Goal: Task Accomplishment & Management: Complete application form

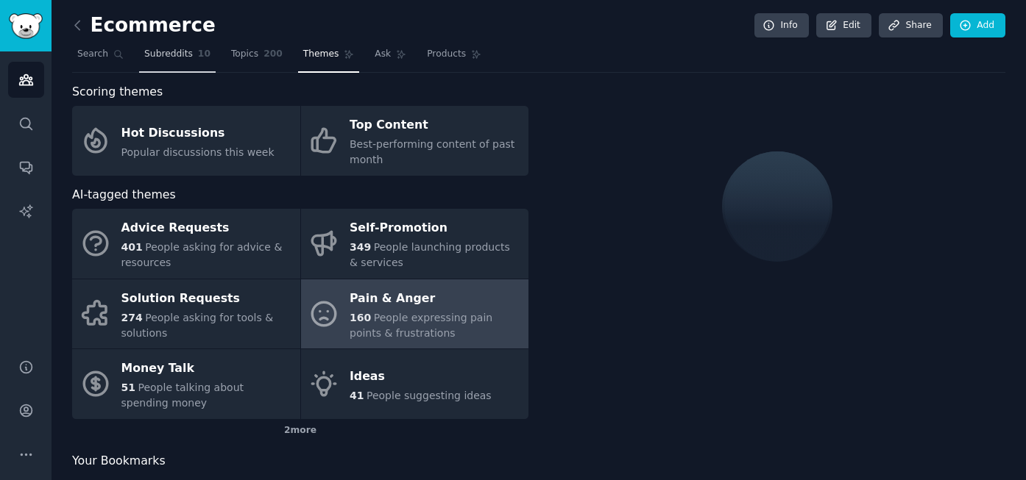
click at [171, 57] on span "Subreddits" at bounding box center [168, 54] width 49 height 13
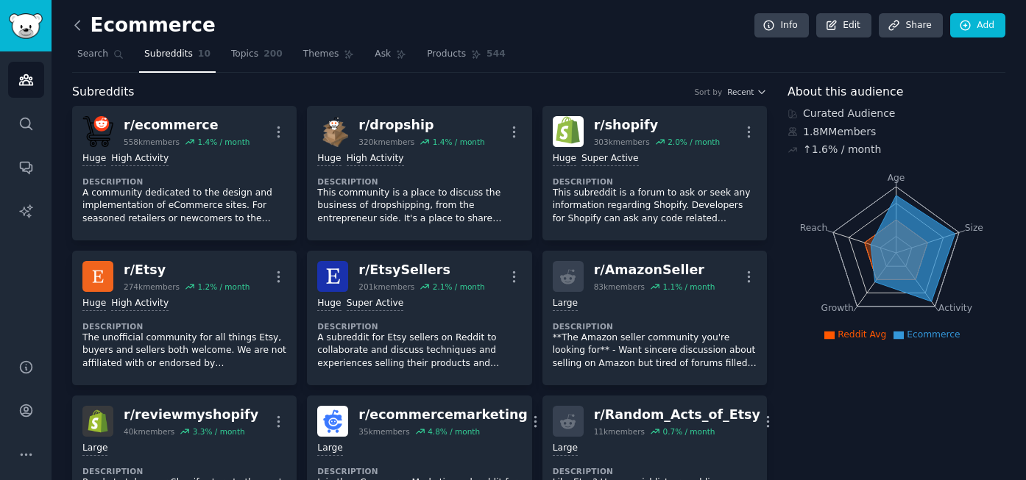
click at [82, 26] on icon at bounding box center [77, 25] width 15 height 15
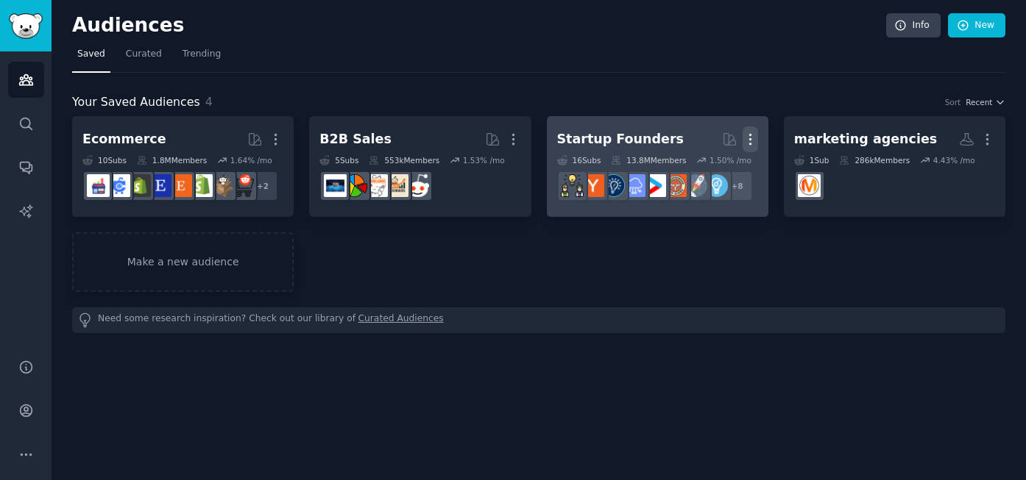
click at [751, 141] on icon "button" at bounding box center [749, 139] width 15 height 15
click at [703, 173] on p "Delete" at bounding box center [710, 170] width 34 height 15
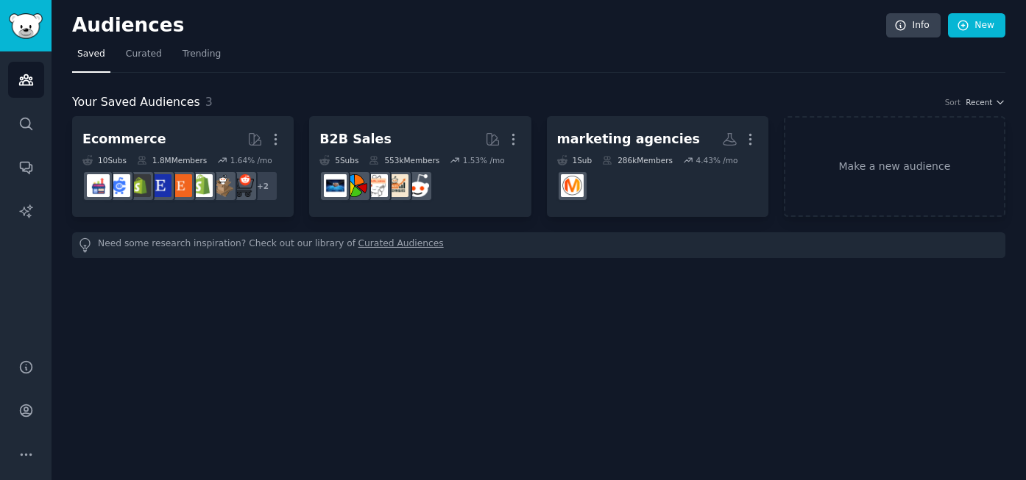
click at [401, 317] on div "Audiences Info New Saved Curated Trending Your Saved Audiences 3 Sort Recent Ec…" at bounding box center [539, 240] width 974 height 480
click at [976, 33] on link "New" at bounding box center [976, 25] width 57 height 25
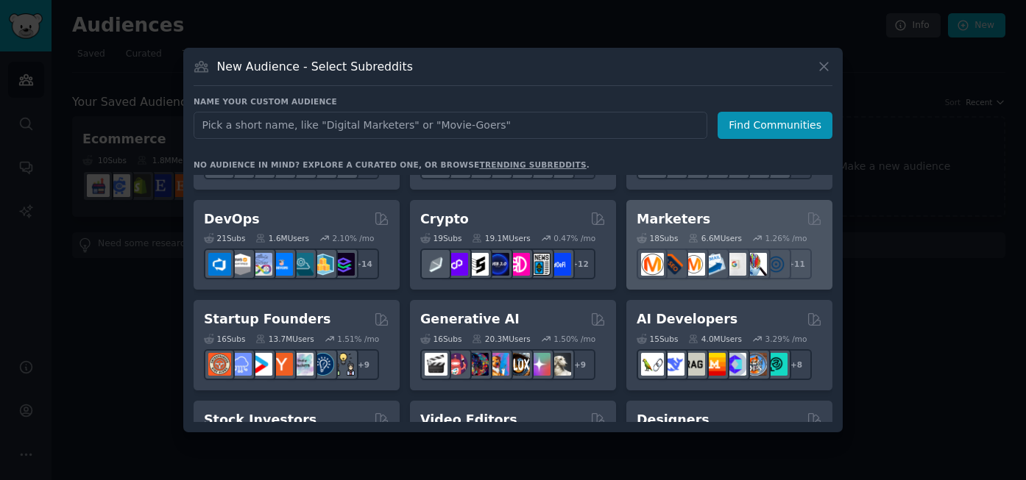
scroll to position [121, 0]
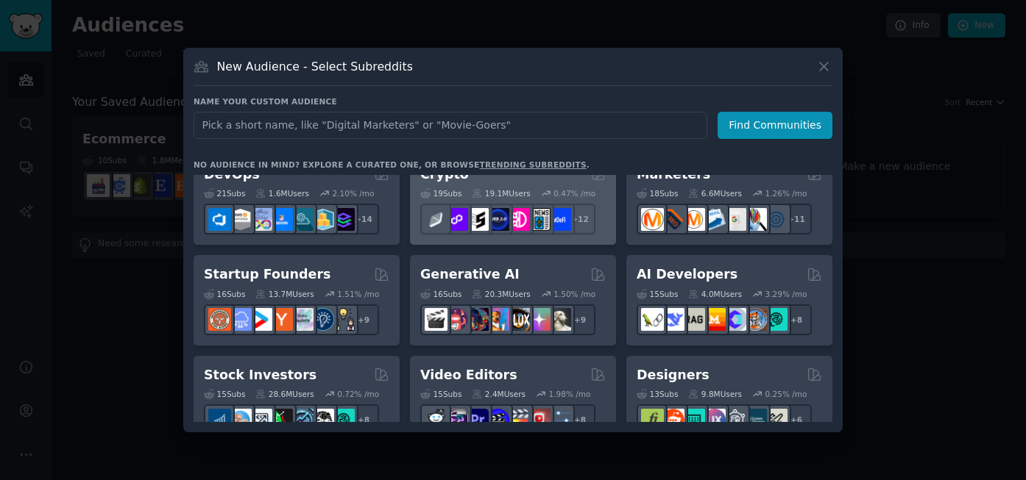
type input "S"
type input "Coaches"
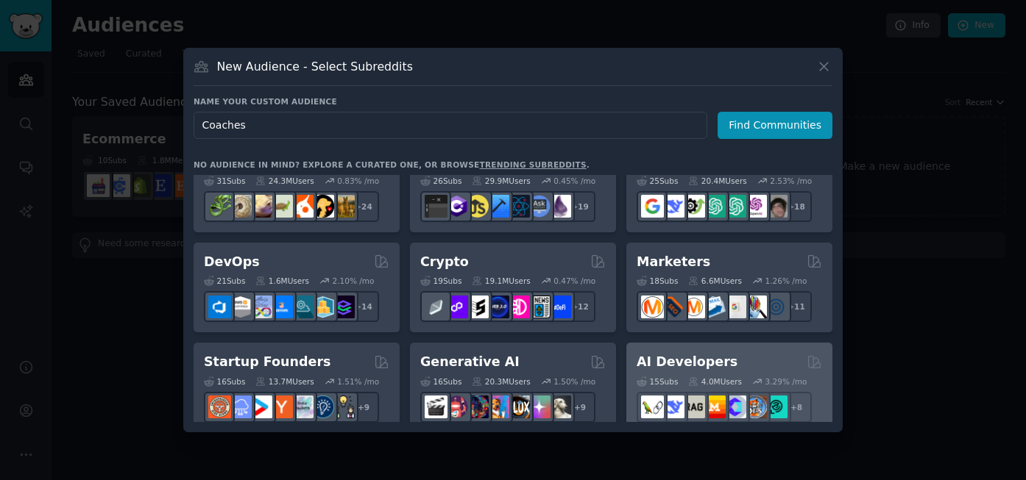
scroll to position [0, 0]
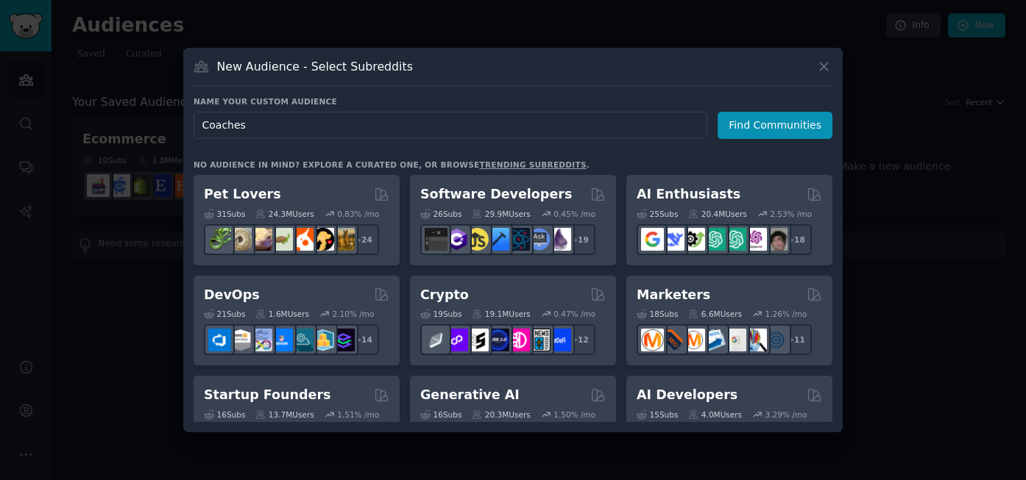
drag, startPoint x: 247, startPoint y: 123, endPoint x: 187, endPoint y: 124, distance: 60.3
click at [187, 124] on div "New Audience - Select Subreddits Name your custom audience Audience Name Coache…" at bounding box center [512, 240] width 659 height 385
type input "b2b"
click at [764, 127] on button "Find Communities" at bounding box center [774, 125] width 115 height 27
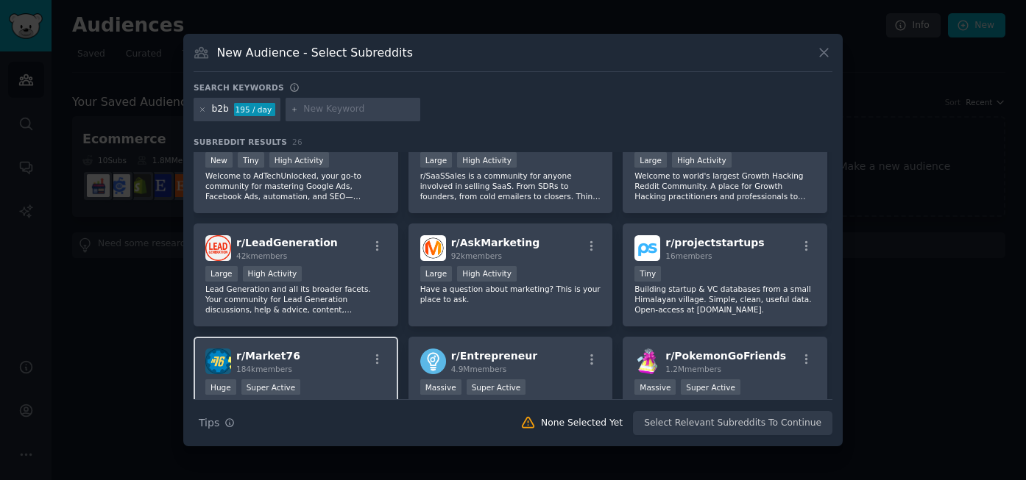
scroll to position [579, 0]
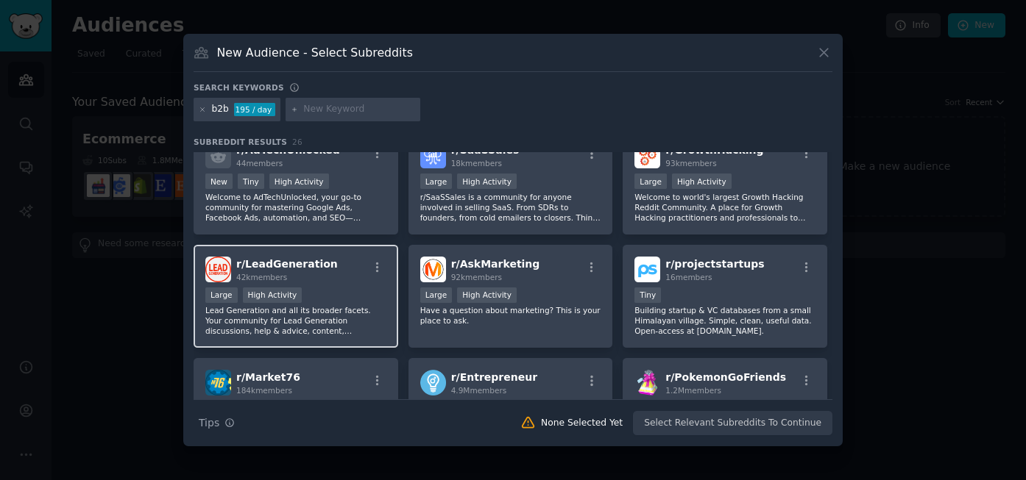
click at [324, 305] on p "Lead Generation and all its broader facets. Your community for Lead Generation …" at bounding box center [295, 320] width 181 height 31
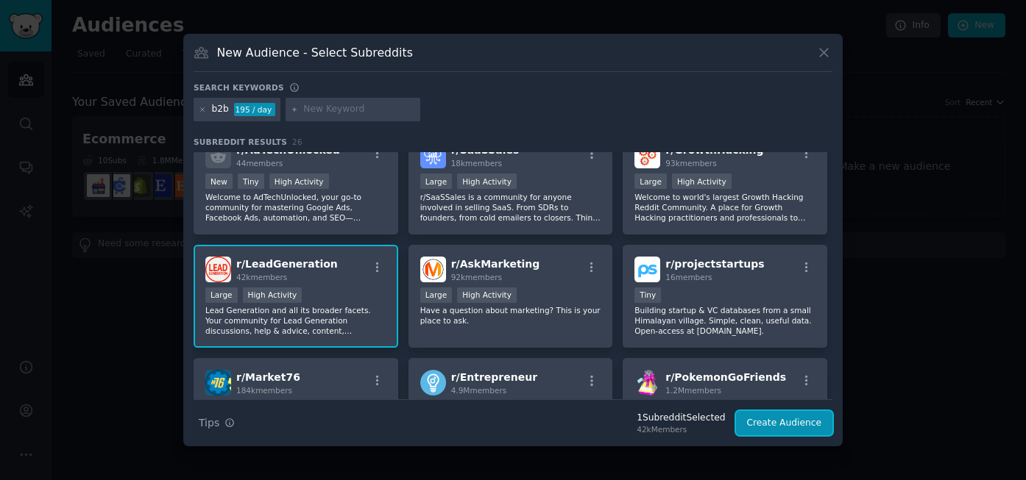
click at [767, 422] on button "Create Audience" at bounding box center [784, 423] width 97 height 25
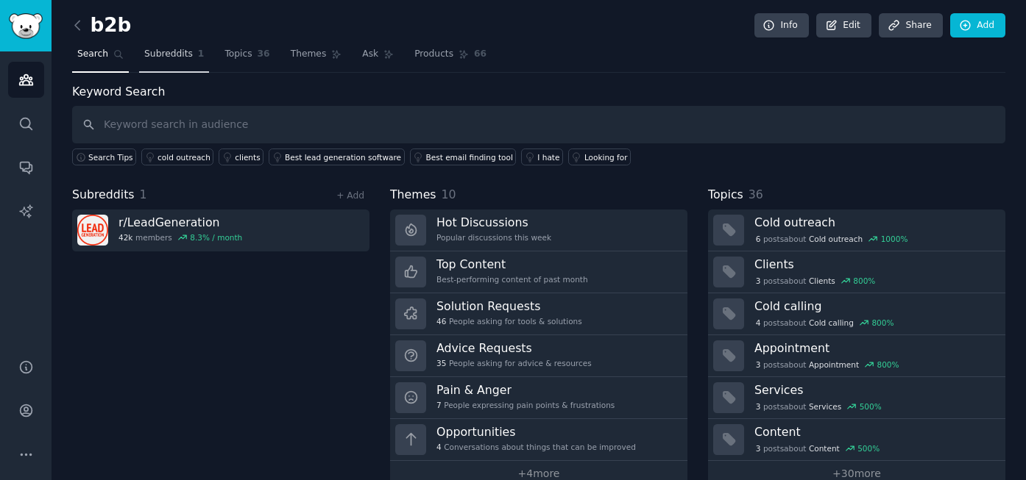
click at [152, 61] on link "Subreddits 1" at bounding box center [174, 58] width 70 height 30
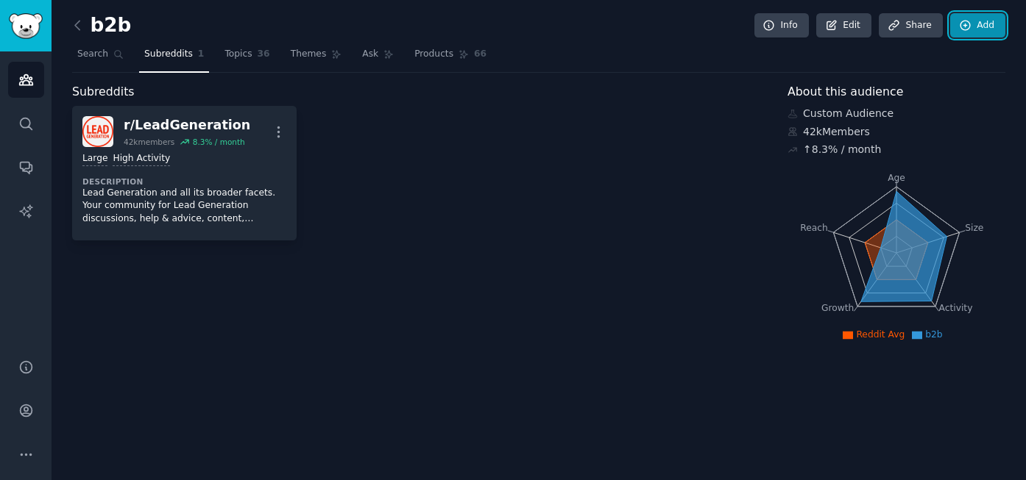
click at [982, 30] on link "Add" at bounding box center [977, 25] width 55 height 25
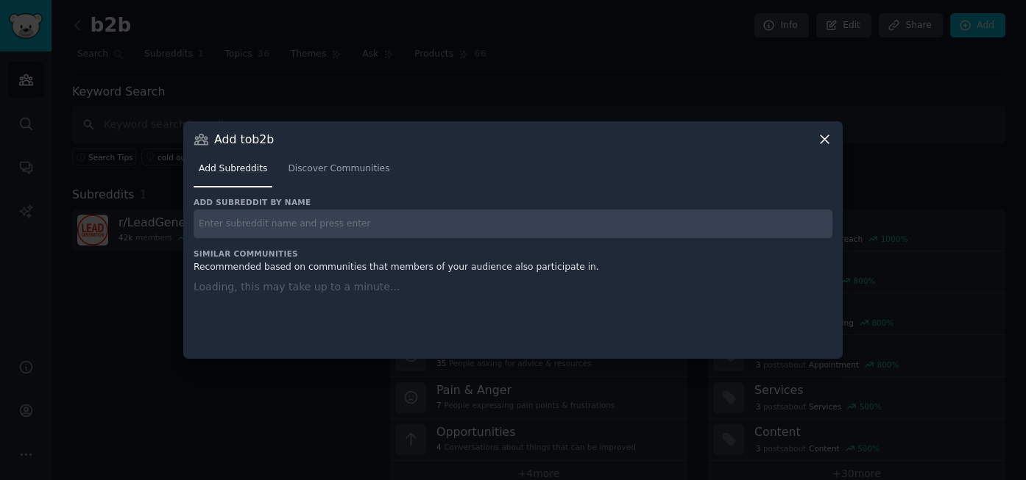
click at [355, 224] on div "Add subreddit by name Similar Communities Recommended based on communities that…" at bounding box center [513, 269] width 639 height 144
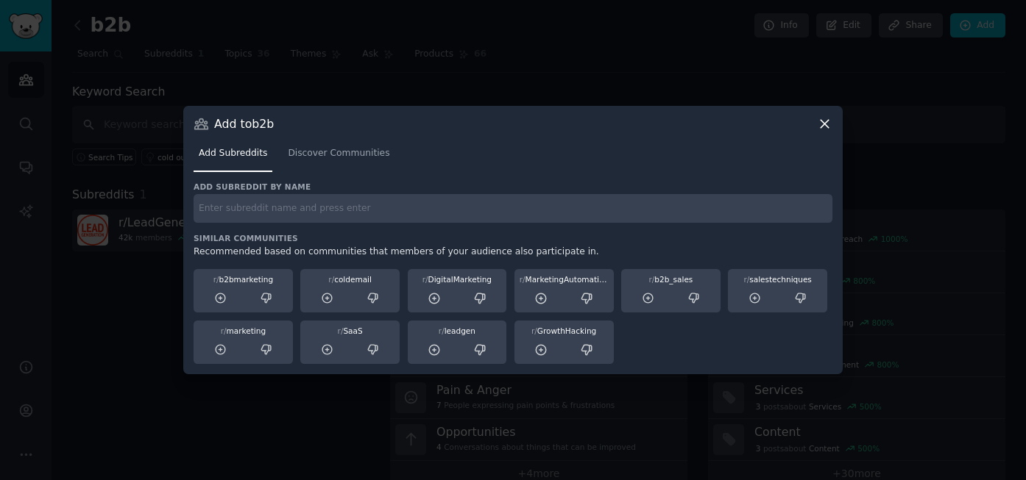
click at [344, 210] on input "text" at bounding box center [513, 208] width 639 height 29
type input "b"
click at [88, 319] on div at bounding box center [513, 240] width 1026 height 480
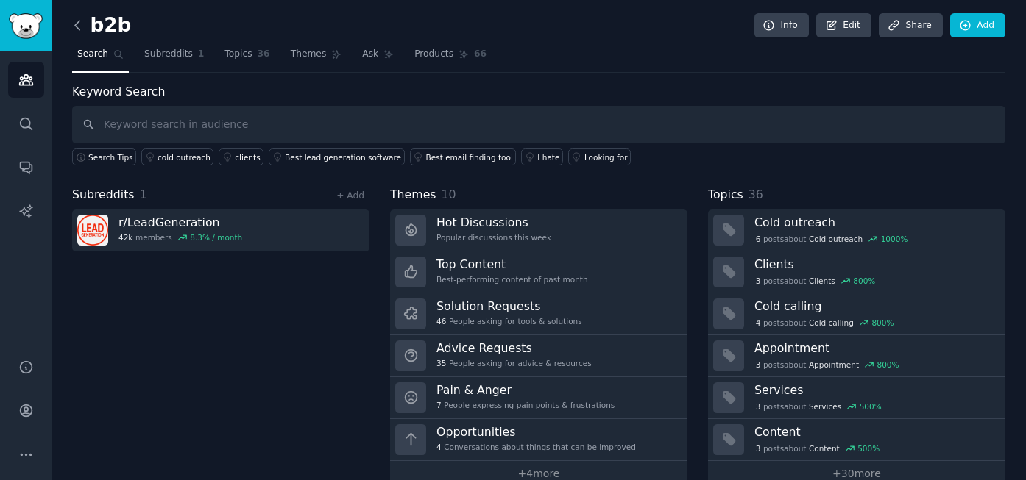
click at [77, 32] on icon at bounding box center [77, 25] width 15 height 15
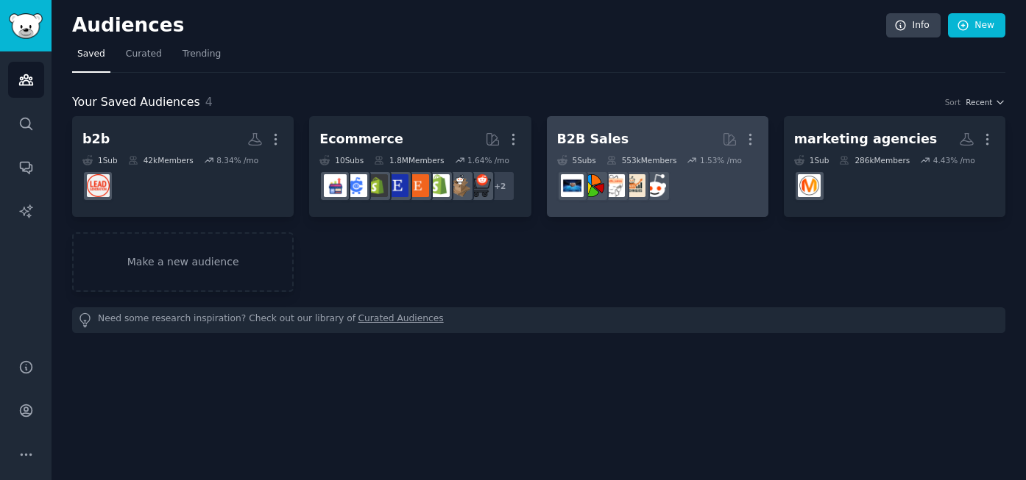
click at [701, 186] on dd "r/sales" at bounding box center [657, 186] width 201 height 41
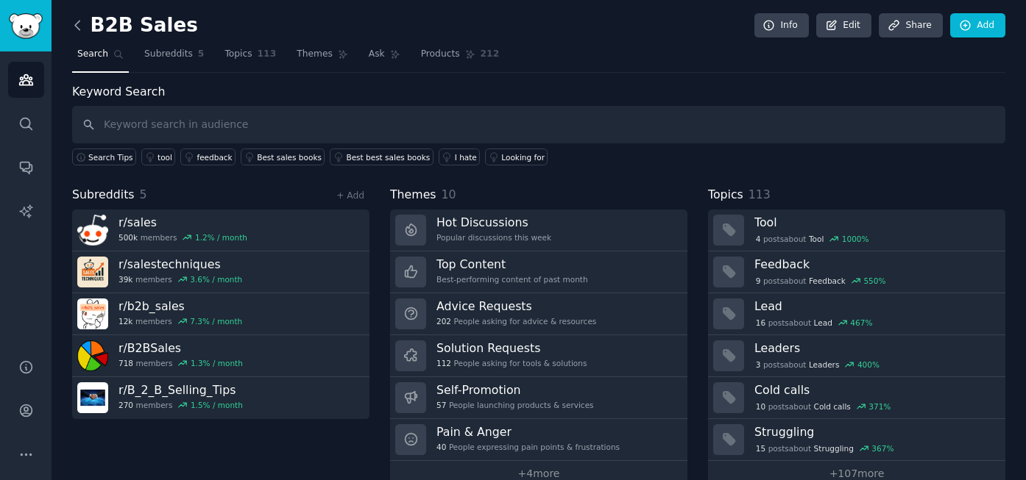
click at [79, 29] on icon at bounding box center [77, 25] width 4 height 9
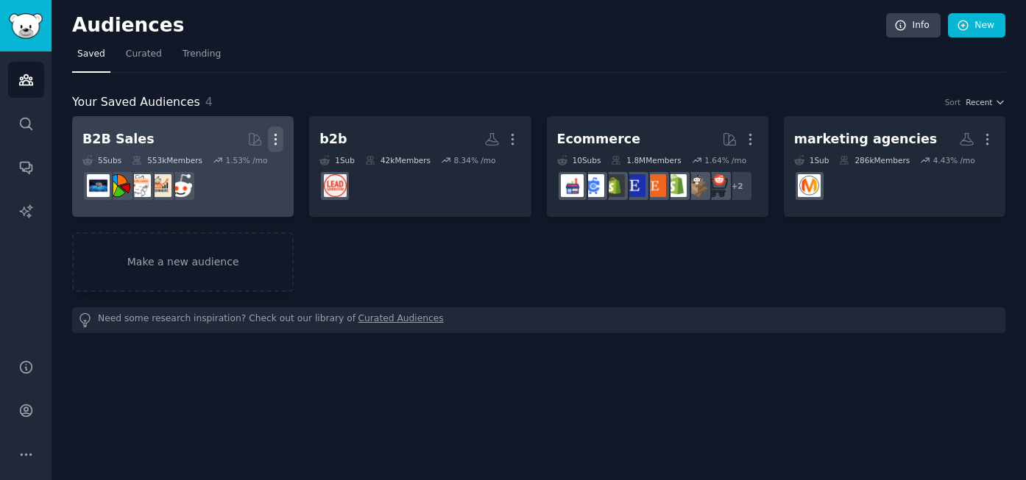
click at [279, 138] on icon "button" at bounding box center [275, 139] width 15 height 15
click at [239, 179] on div "Delete" at bounding box center [226, 170] width 70 height 31
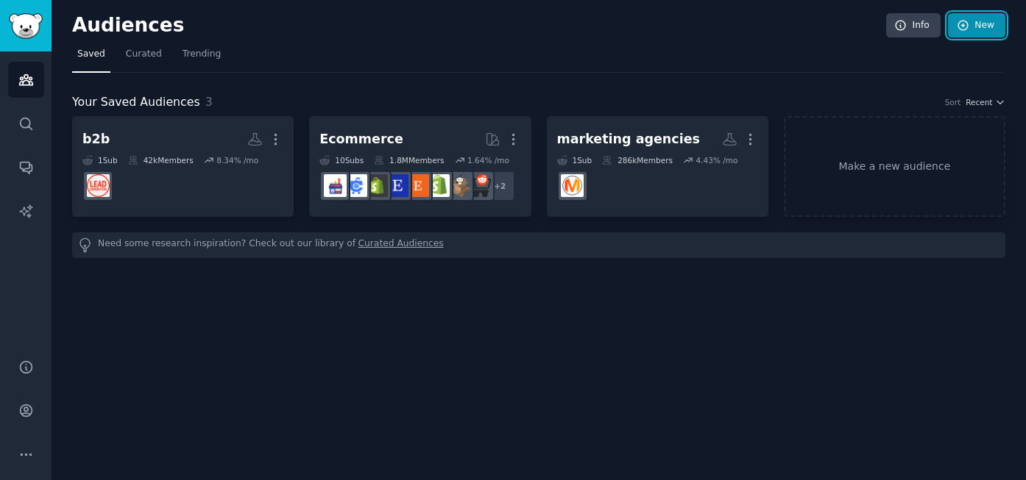
click at [982, 27] on link "New" at bounding box center [976, 25] width 57 height 25
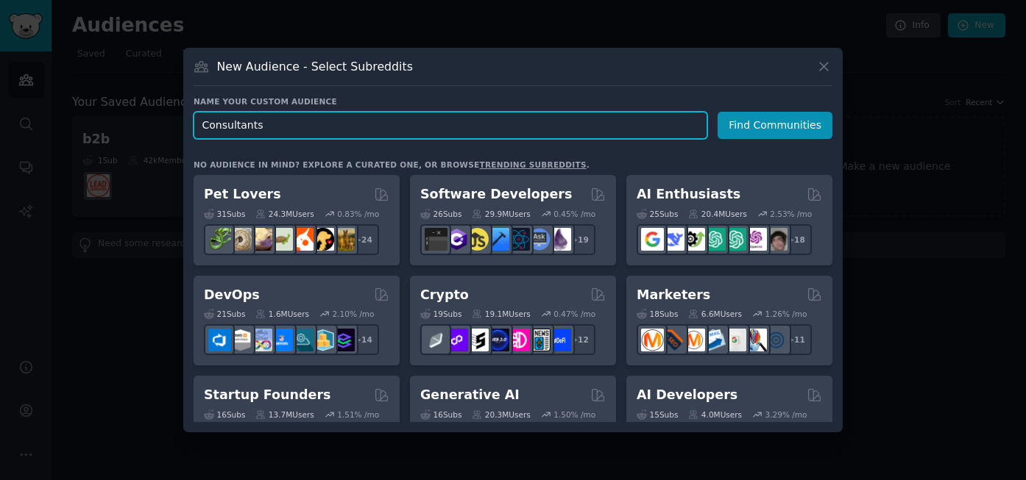
click at [386, 130] on input "Consultants" at bounding box center [451, 125] width 514 height 27
type input "Consultants"
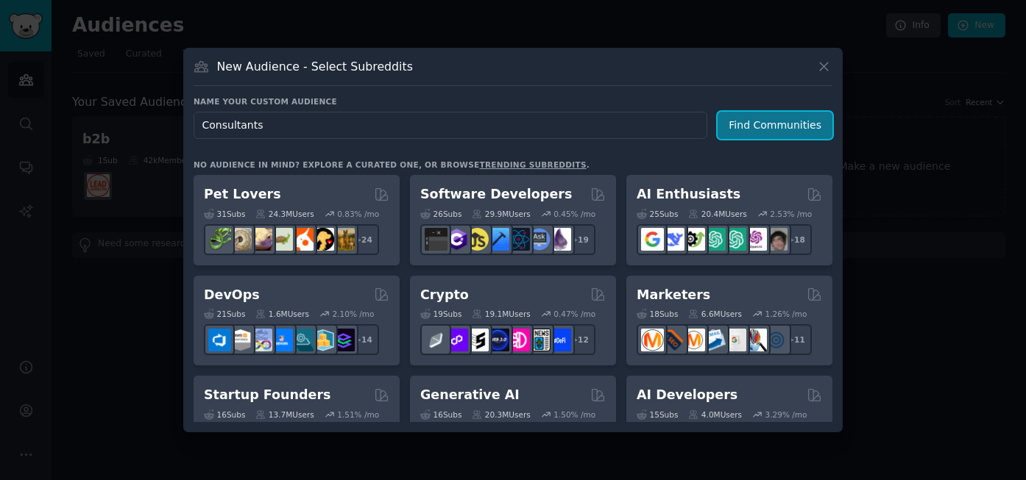
click at [773, 122] on button "Find Communities" at bounding box center [774, 125] width 115 height 27
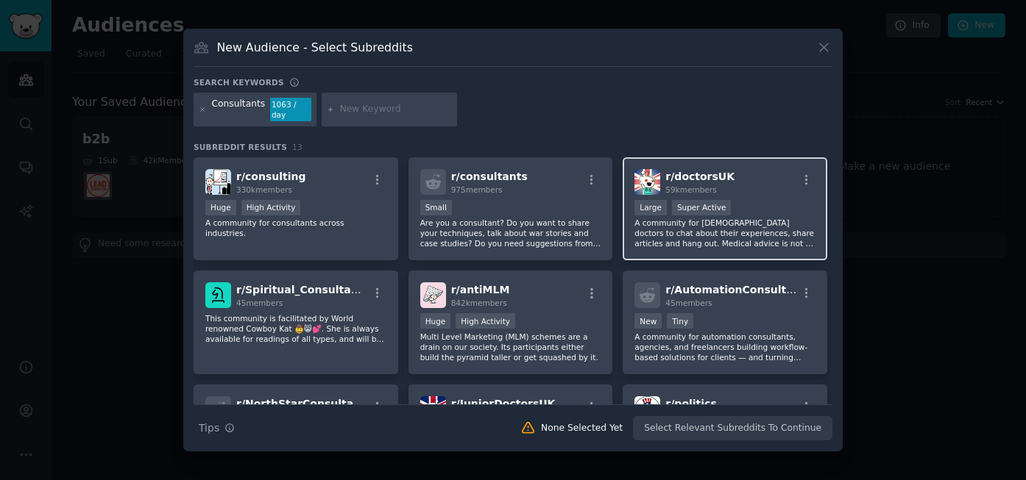
click at [695, 224] on p "A community for UK-based doctors to chat about their experiences, share article…" at bounding box center [724, 233] width 181 height 31
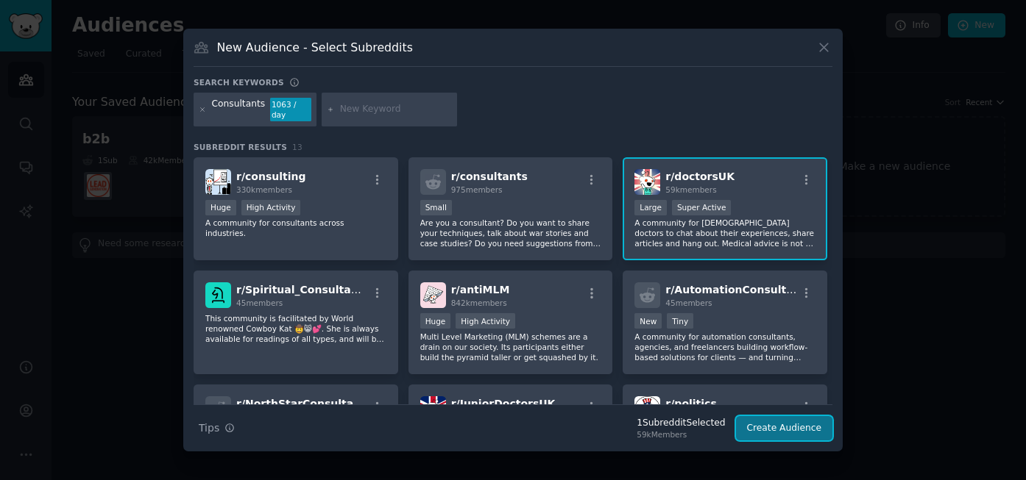
click at [781, 436] on button "Create Audience" at bounding box center [784, 428] width 97 height 25
click at [781, 431] on div "Search Tips Tips 1 Subreddit Selected 59k Members Create Audience" at bounding box center [513, 423] width 639 height 37
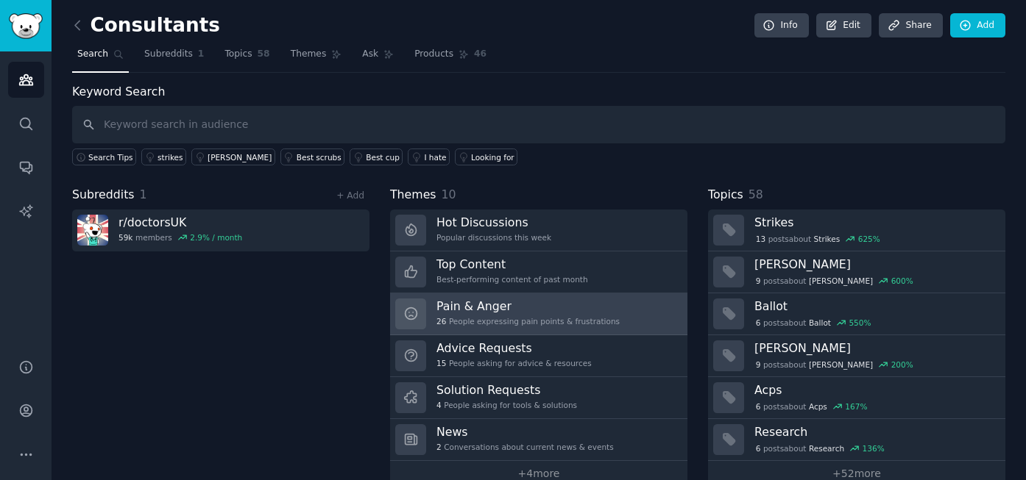
click at [578, 319] on div "26 People expressing pain points & frustrations" at bounding box center [527, 321] width 183 height 10
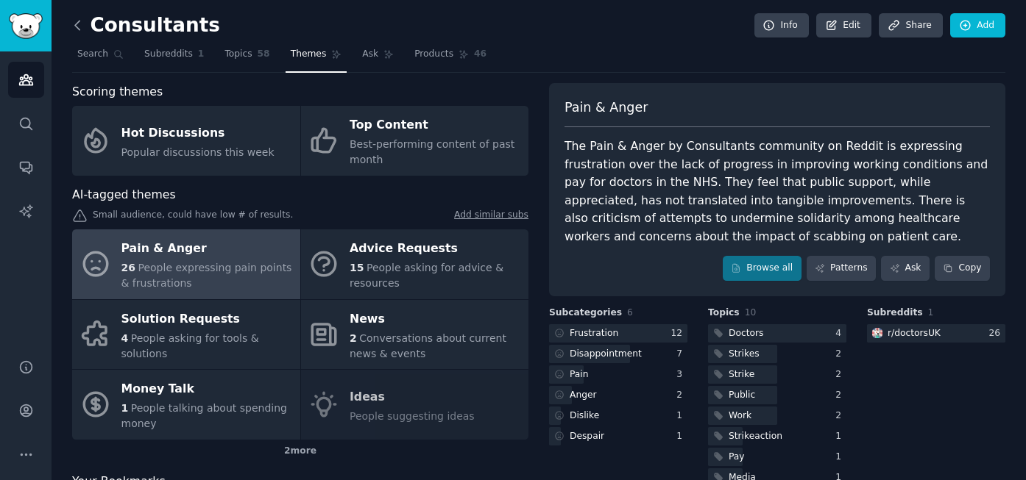
click at [77, 26] on icon at bounding box center [77, 25] width 4 height 9
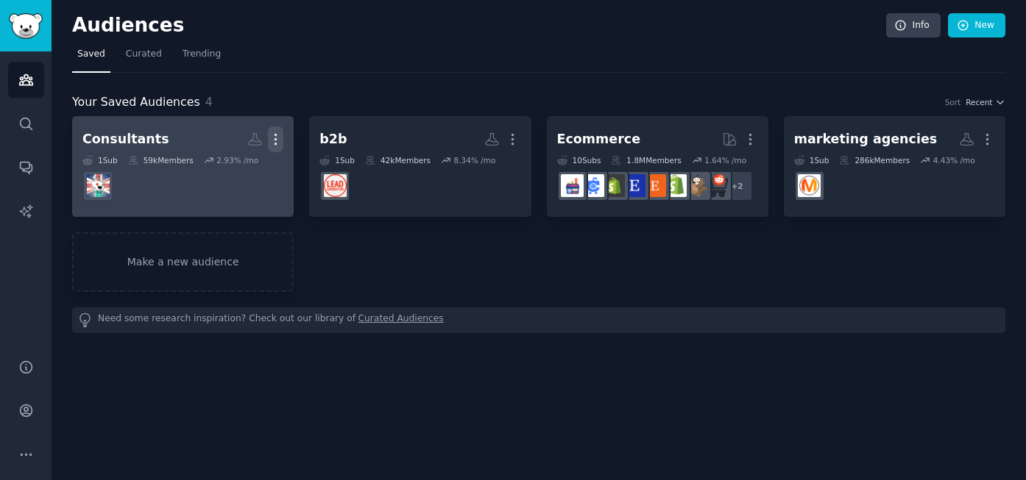
click at [280, 138] on icon "button" at bounding box center [275, 139] width 15 height 15
click at [235, 172] on p "Delete" at bounding box center [236, 170] width 34 height 15
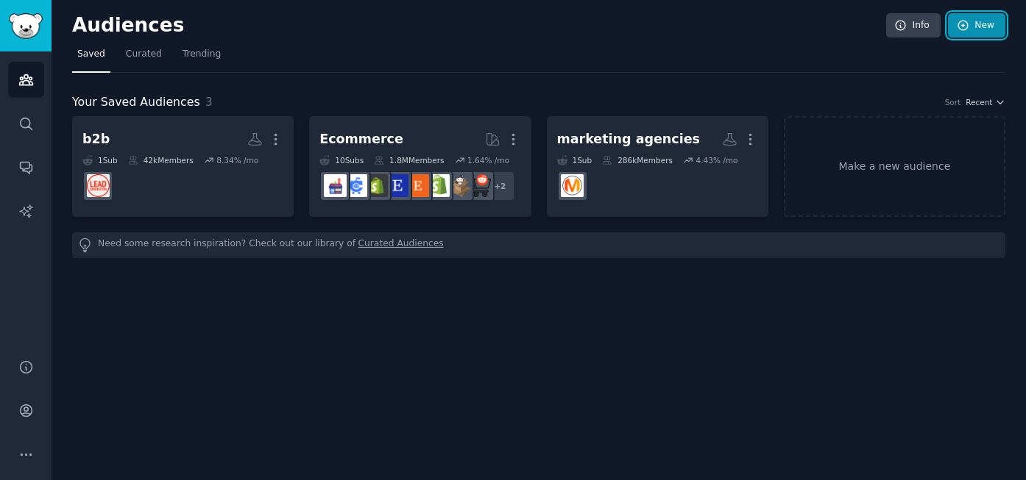
click at [973, 24] on link "New" at bounding box center [976, 25] width 57 height 25
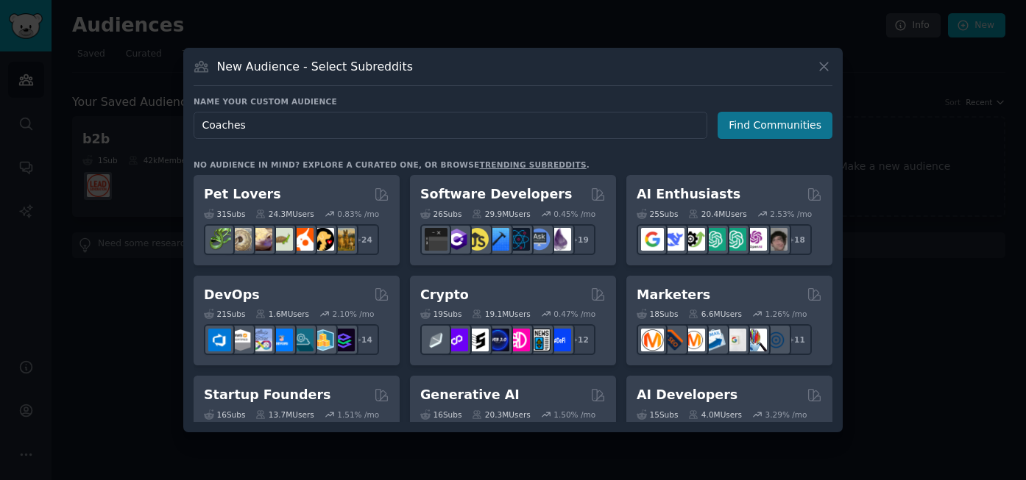
type input "Coaches"
click at [772, 124] on button "Find Communities" at bounding box center [774, 125] width 115 height 27
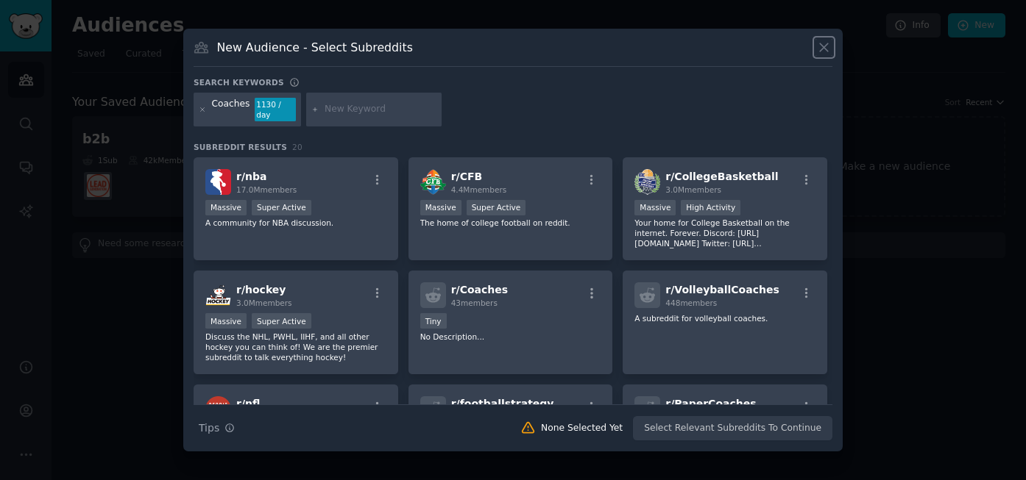
click at [828, 55] on icon at bounding box center [823, 47] width 15 height 15
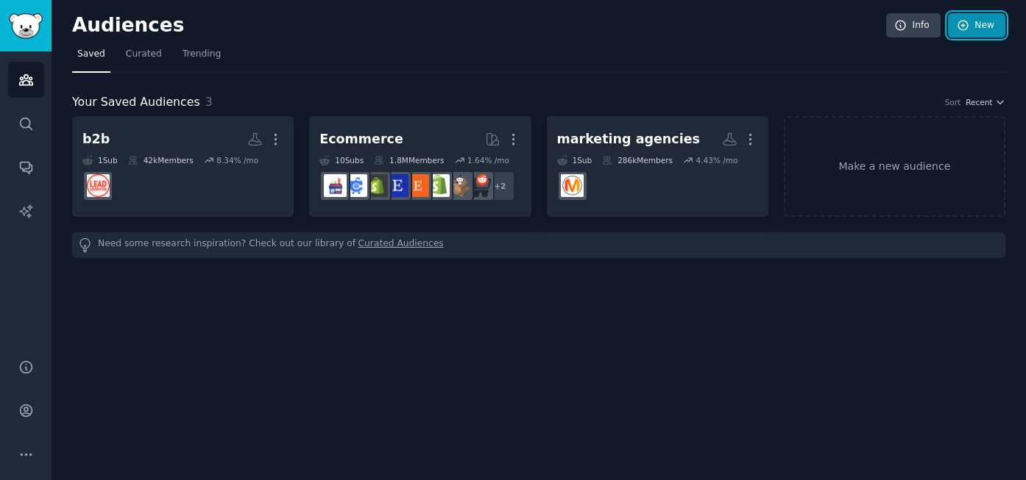
click at [979, 28] on link "New" at bounding box center [976, 25] width 57 height 25
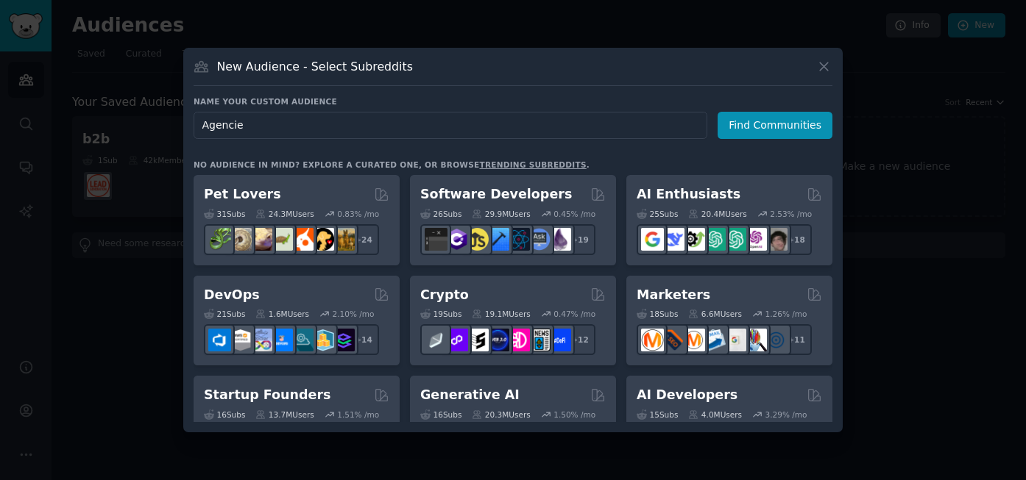
type input "Agencies"
drag, startPoint x: 246, startPoint y: 127, endPoint x: 198, endPoint y: 128, distance: 48.6
click at [198, 128] on input "Agencies" at bounding box center [451, 125] width 514 height 27
type input "b2b saas"
click at [752, 121] on button "Find Communities" at bounding box center [774, 125] width 115 height 27
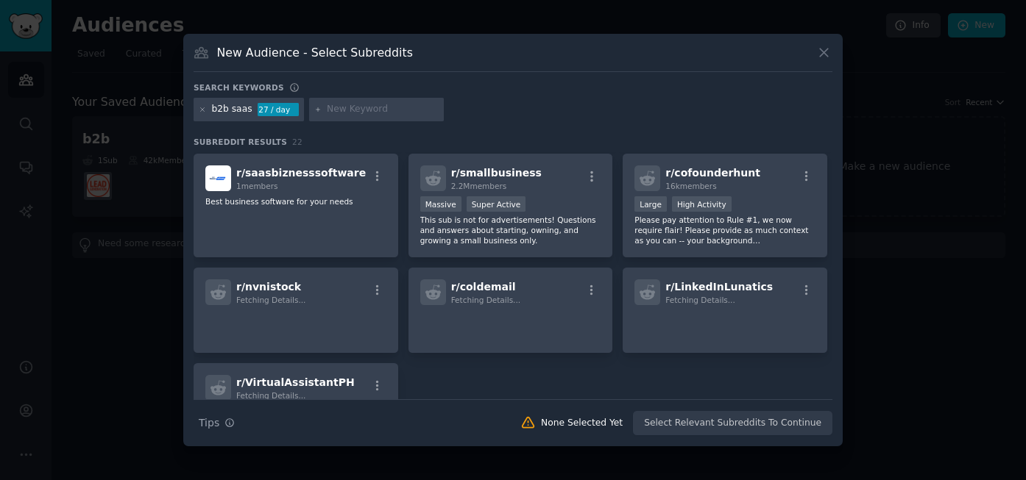
scroll to position [534, 0]
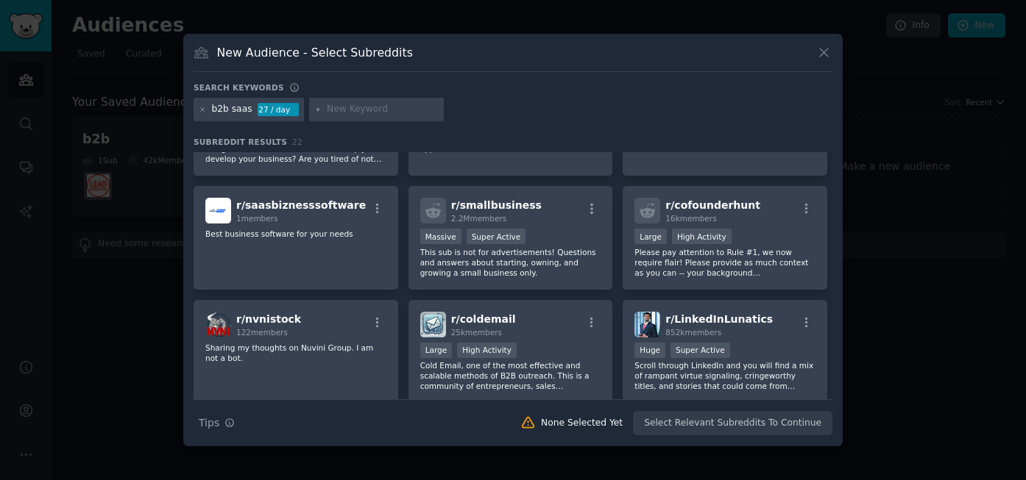
click at [823, 61] on div "New Audience - Select Subreddits" at bounding box center [513, 58] width 639 height 28
click at [822, 54] on icon at bounding box center [824, 53] width 8 height 8
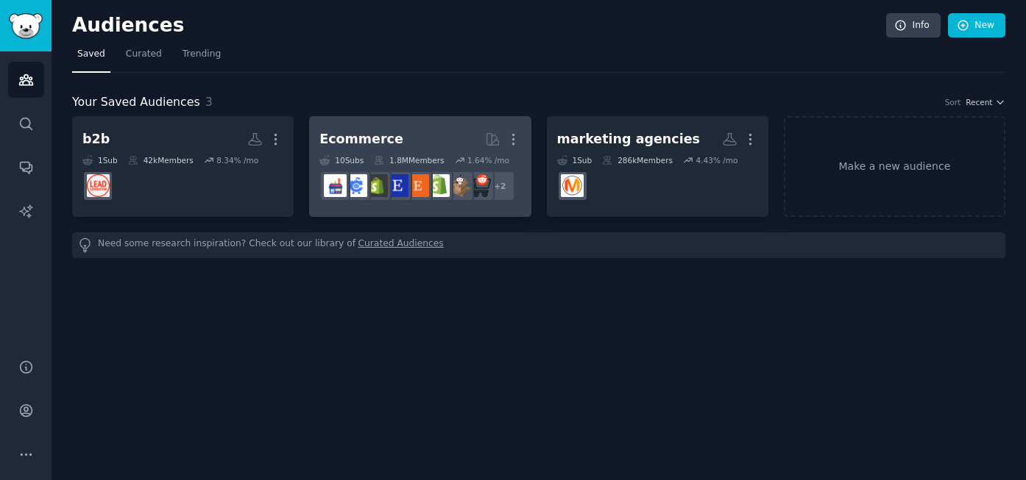
click at [443, 135] on h2 "Ecommerce Curated by GummySearch More" at bounding box center [419, 140] width 201 height 26
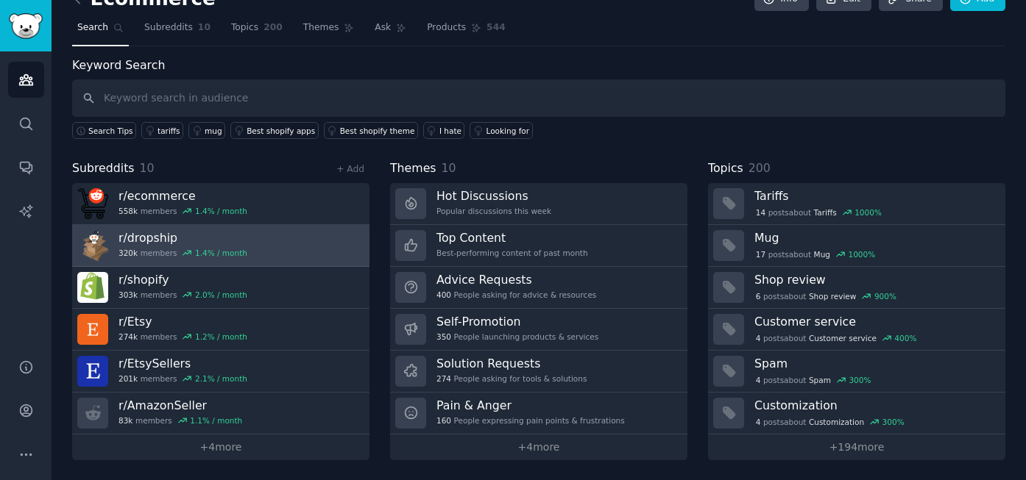
scroll to position [10, 0]
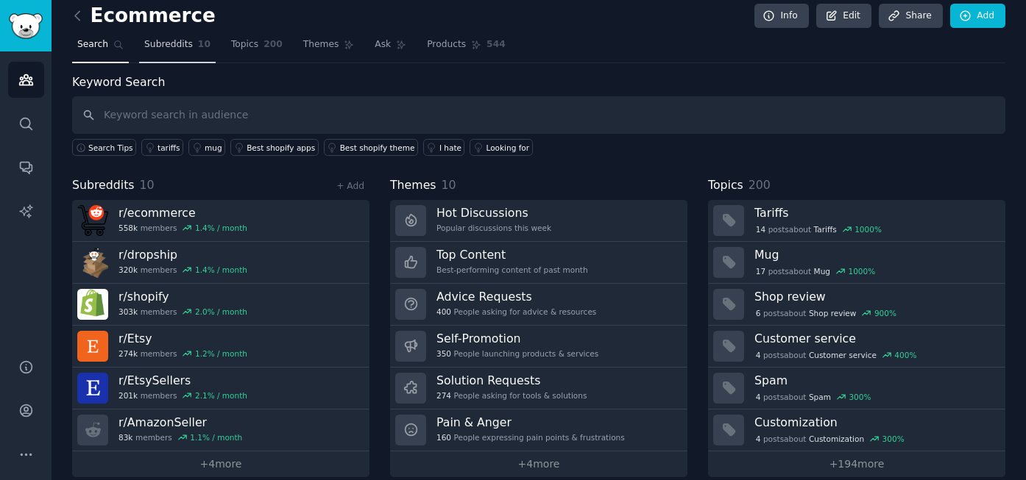
click at [169, 47] on span "Subreddits" at bounding box center [168, 44] width 49 height 13
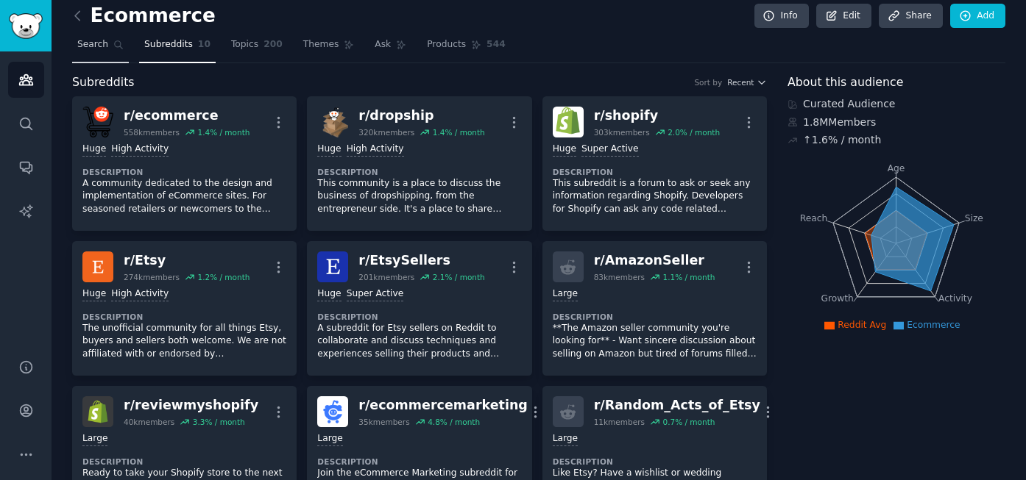
click at [77, 47] on span "Search" at bounding box center [92, 44] width 31 height 13
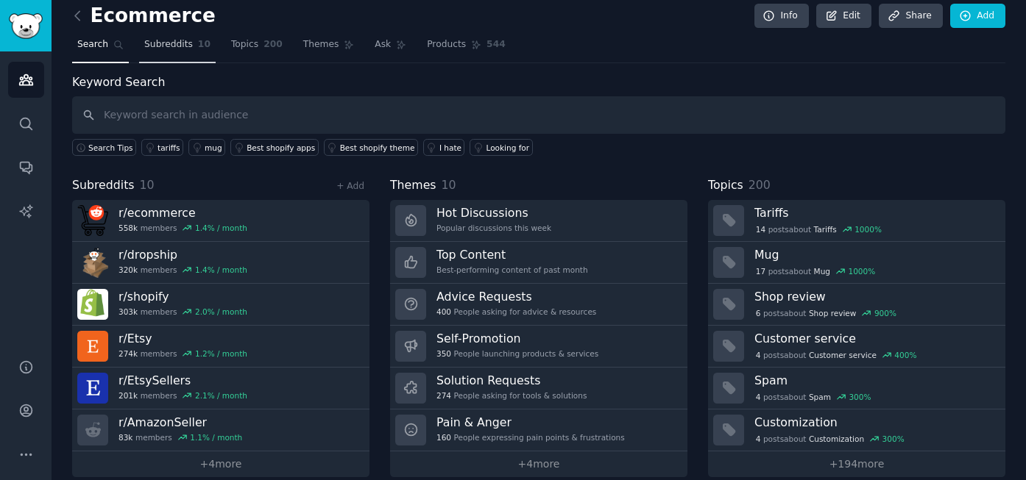
click at [166, 39] on span "Subreddits" at bounding box center [168, 44] width 49 height 13
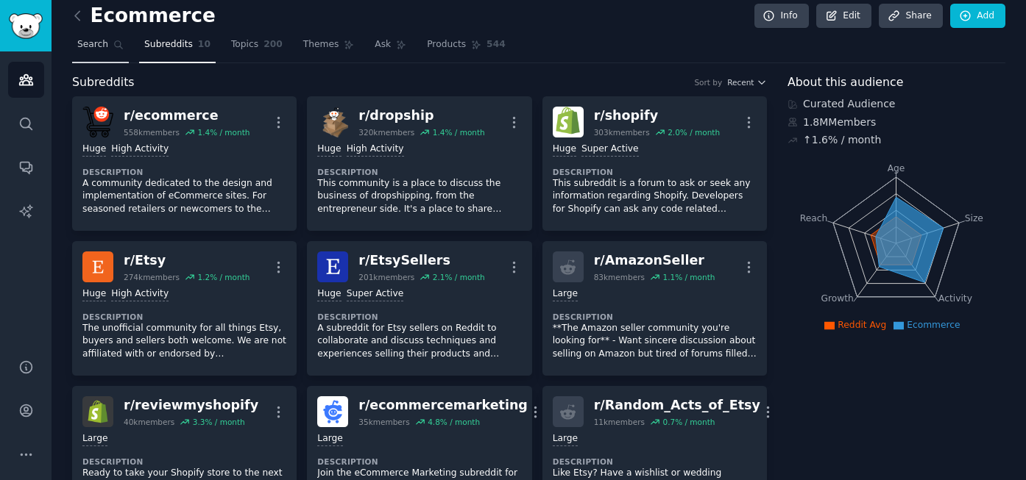
click at [104, 49] on span "Search" at bounding box center [92, 44] width 31 height 13
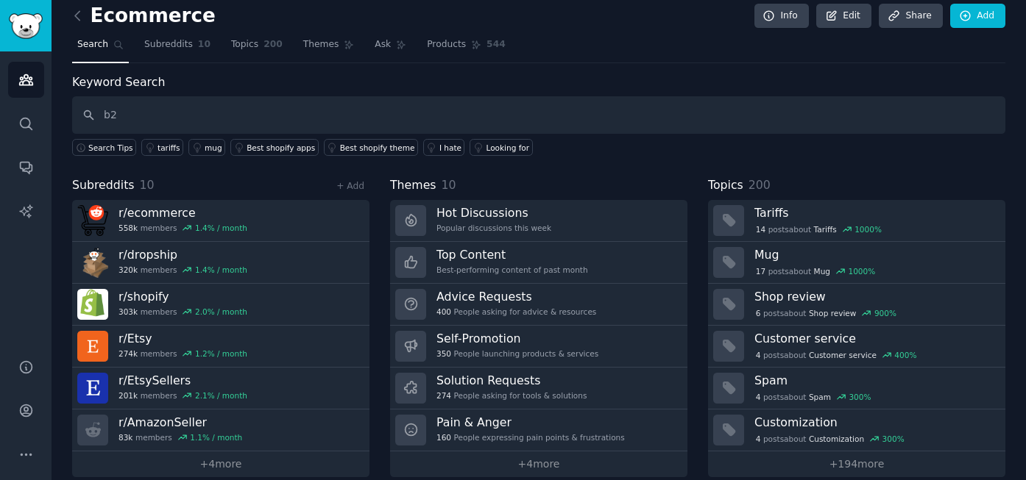
type input "b"
click at [75, 15] on icon at bounding box center [77, 15] width 4 height 9
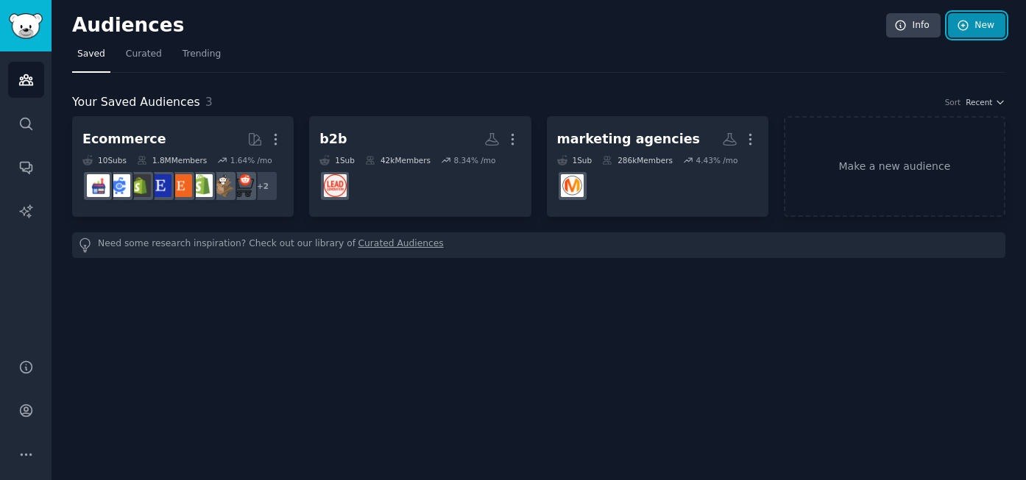
click at [994, 20] on link "New" at bounding box center [976, 25] width 57 height 25
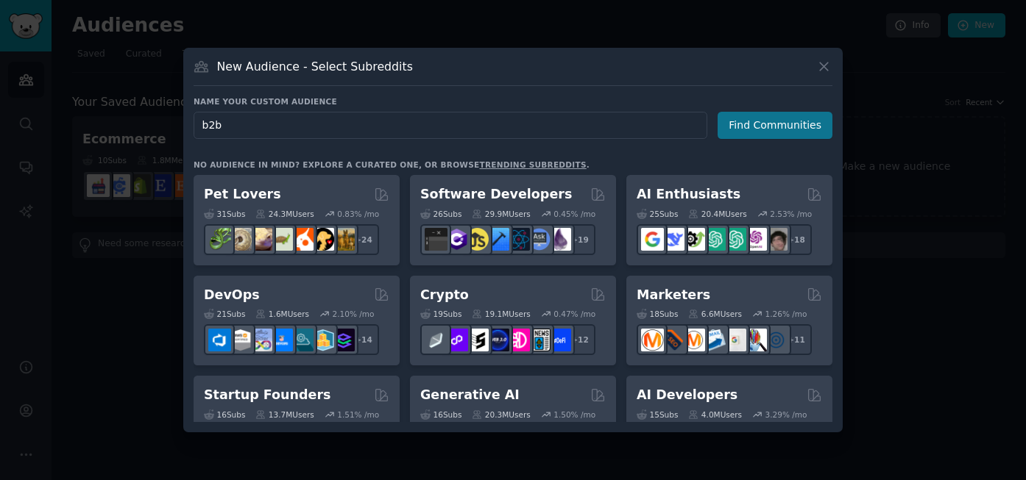
type input "b2b"
click at [790, 124] on button "Find Communities" at bounding box center [774, 125] width 115 height 27
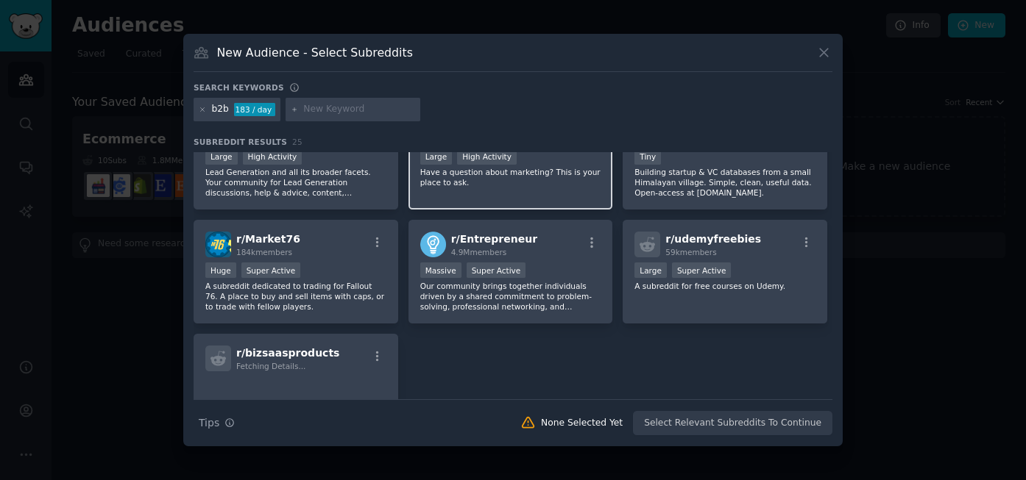
scroll to position [789, 0]
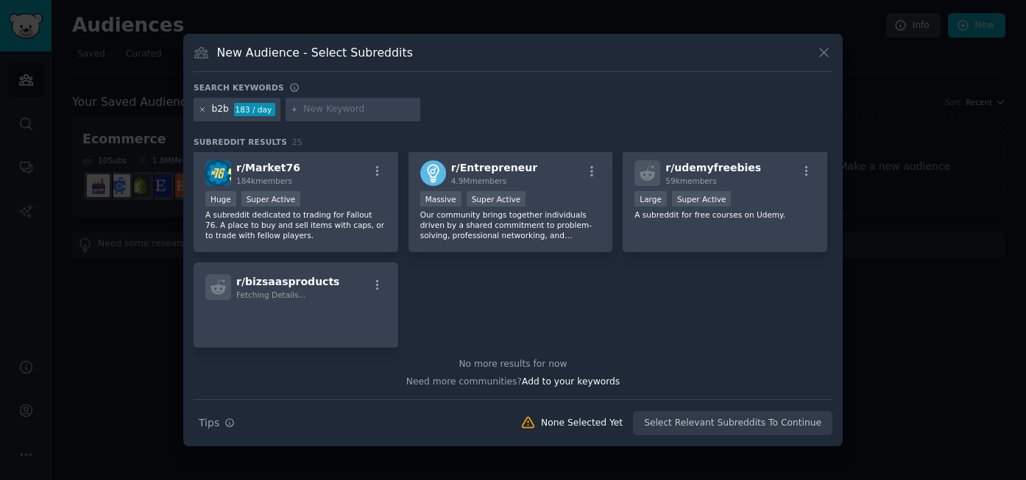
click at [204, 107] on icon at bounding box center [203, 109] width 4 height 4
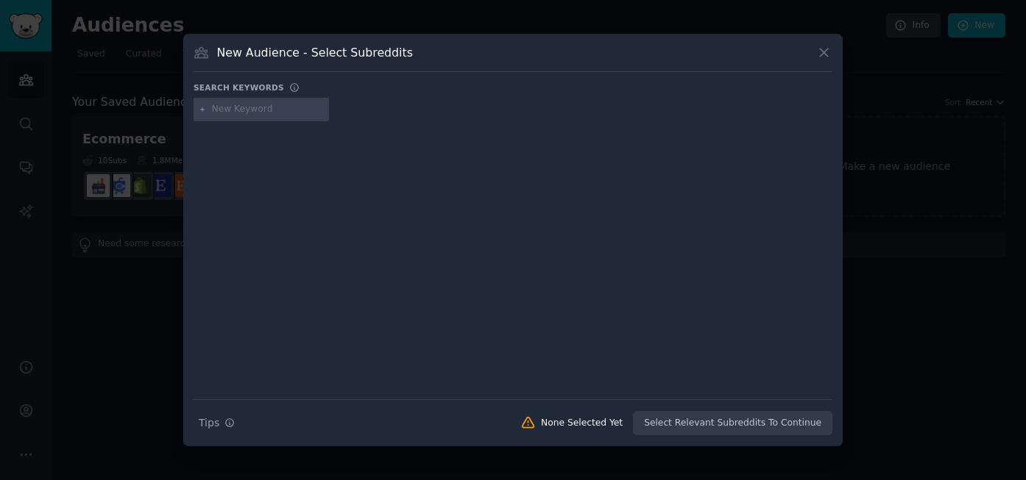
click at [224, 109] on input "text" at bounding box center [268, 109] width 112 height 13
type input "d"
type input "small businesses"
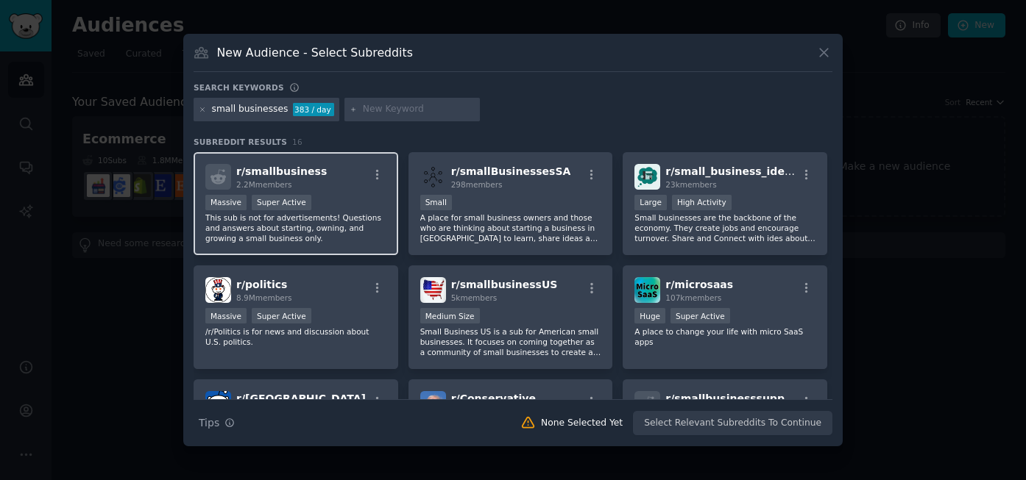
click at [330, 191] on div "r/ smallbusiness 2.2M members >= 95th percentile for submissions / day Massive …" at bounding box center [296, 204] width 205 height 104
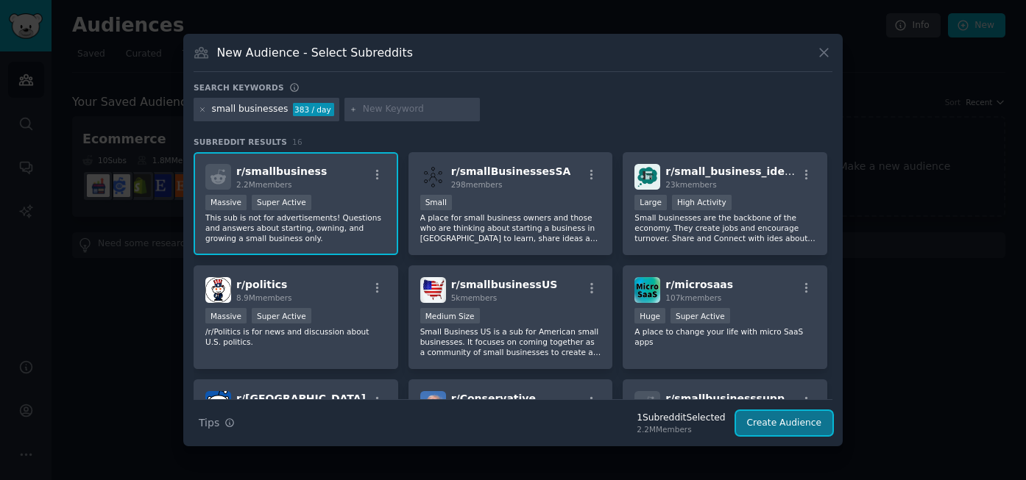
click at [759, 422] on button "Create Audience" at bounding box center [784, 423] width 97 height 25
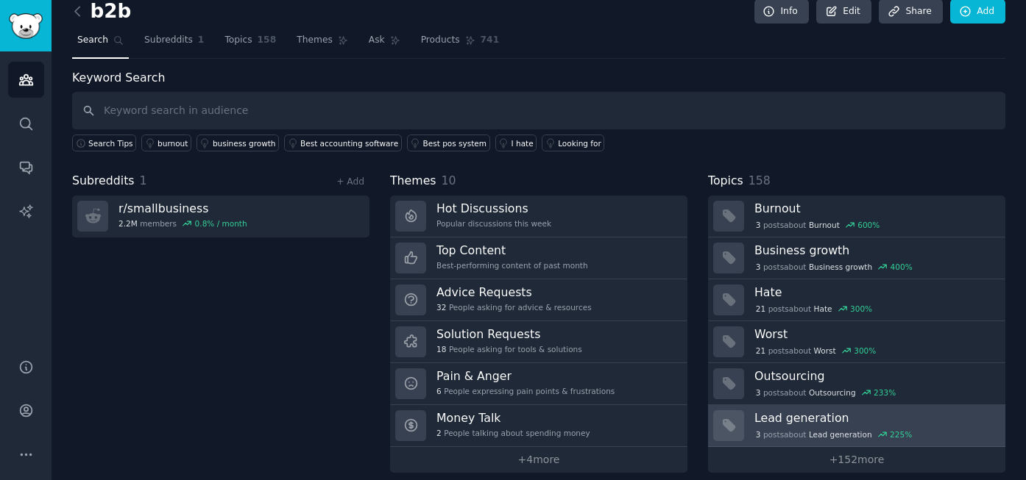
scroll to position [26, 0]
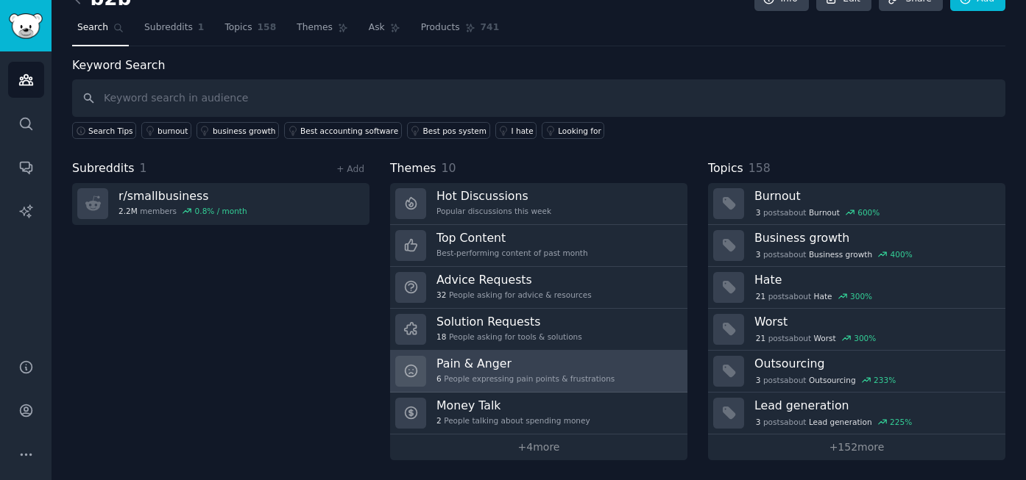
click at [519, 364] on h3 "Pain & Anger" at bounding box center [525, 363] width 178 height 15
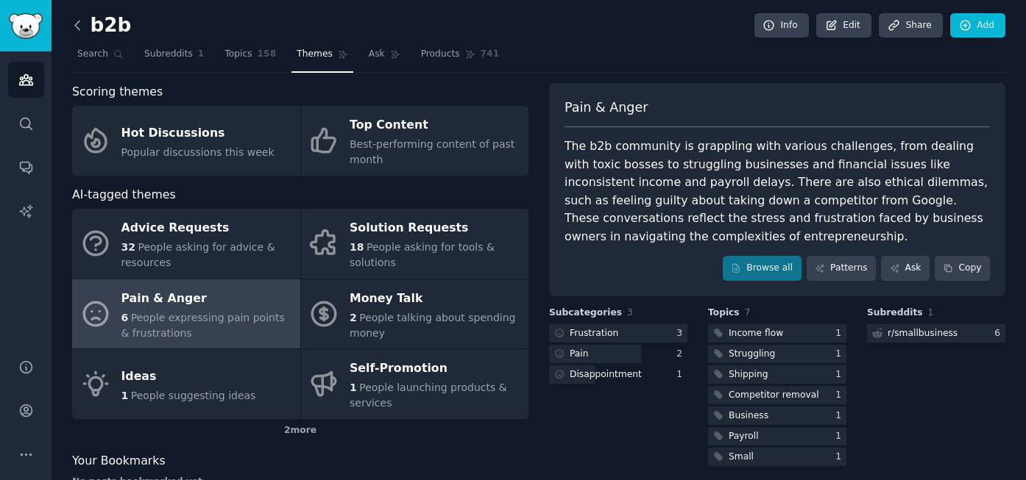
click at [77, 26] on icon at bounding box center [77, 25] width 15 height 15
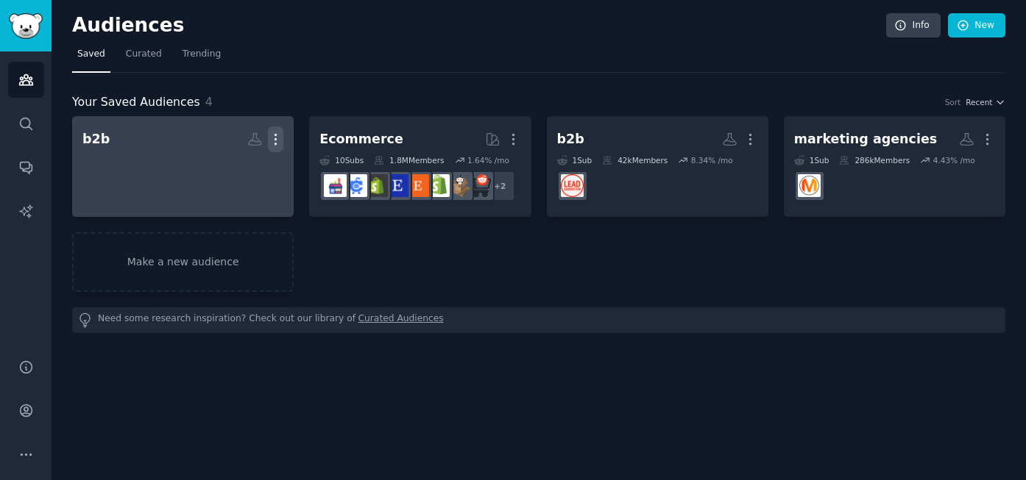
click at [277, 146] on icon "button" at bounding box center [275, 139] width 15 height 15
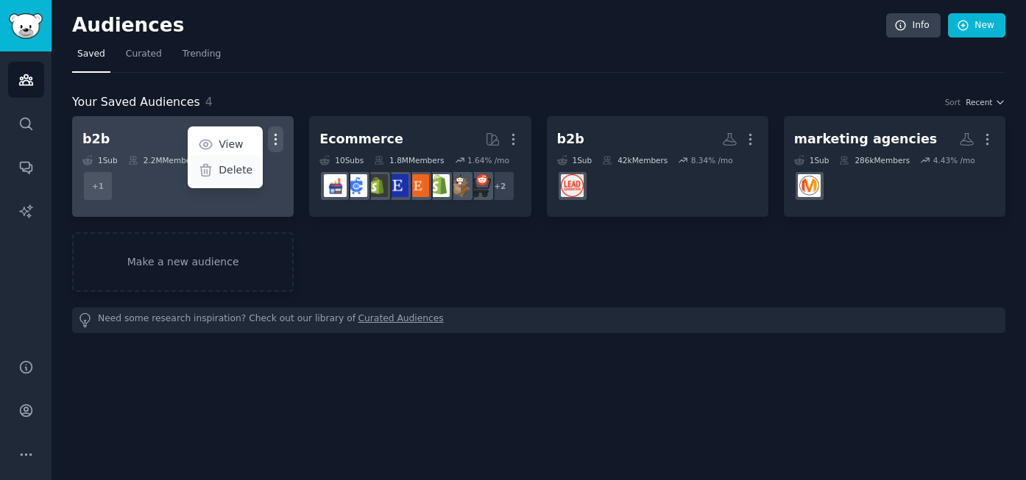
click at [237, 166] on p "Delete" at bounding box center [236, 170] width 34 height 15
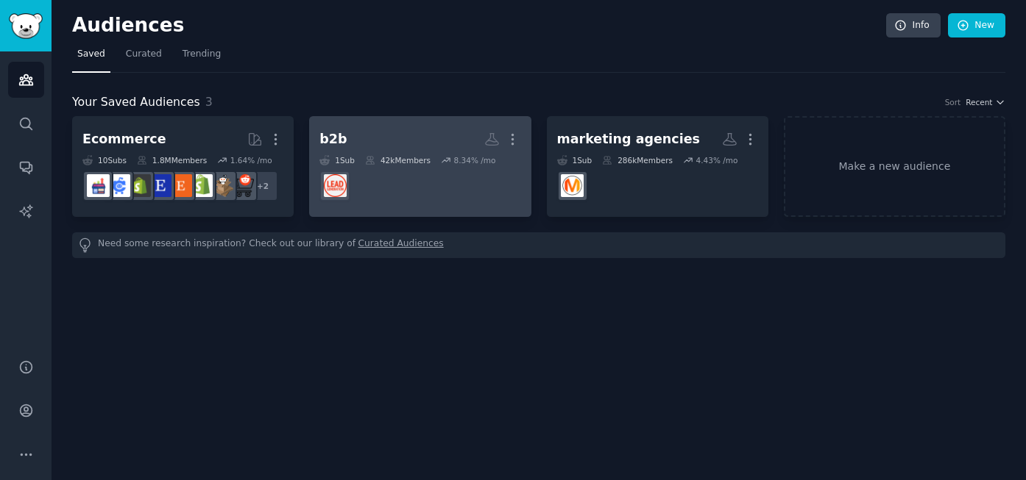
click at [383, 169] on dd at bounding box center [419, 186] width 201 height 41
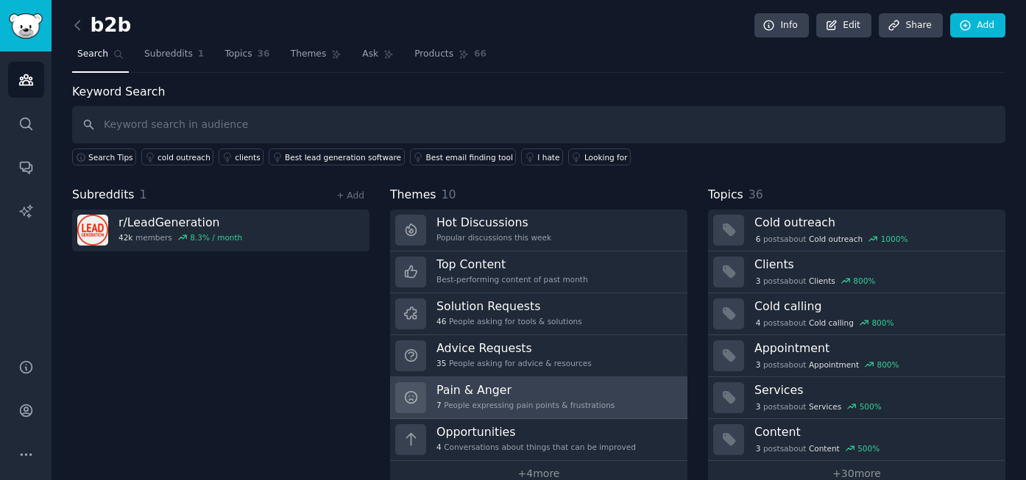
click at [464, 388] on h3 "Pain & Anger" at bounding box center [525, 390] width 178 height 15
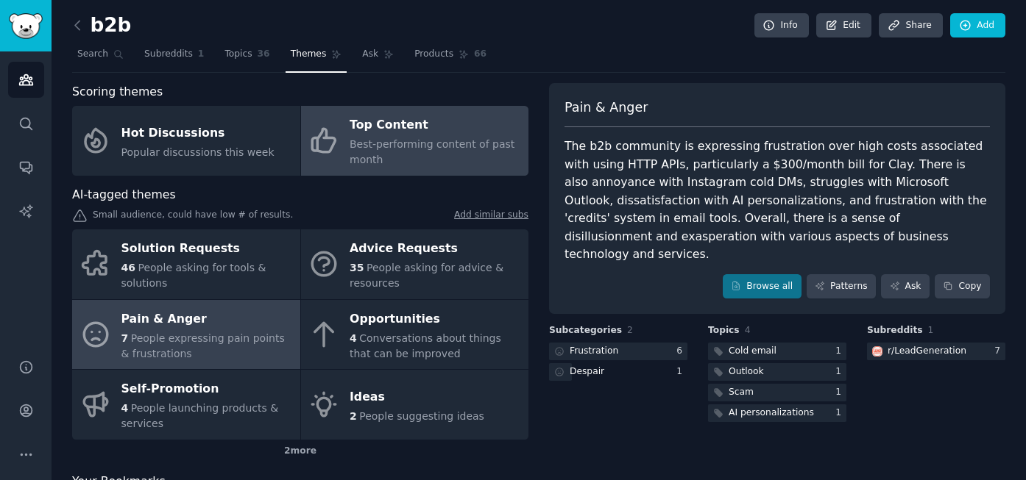
click at [407, 146] on span "Best-performing content of past month" at bounding box center [431, 151] width 165 height 27
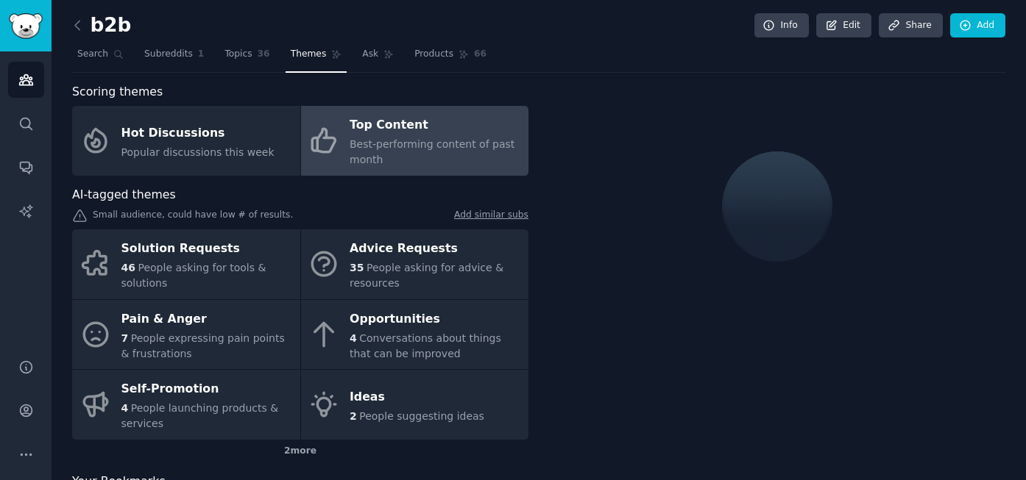
click at [71, 23] on div "b2b Info Edit Share Add Search Subreddits 1 Topics 36 Themes Ask Products 66 Sc…" at bounding box center [539, 270] width 974 height 540
click at [76, 28] on icon at bounding box center [77, 25] width 15 height 15
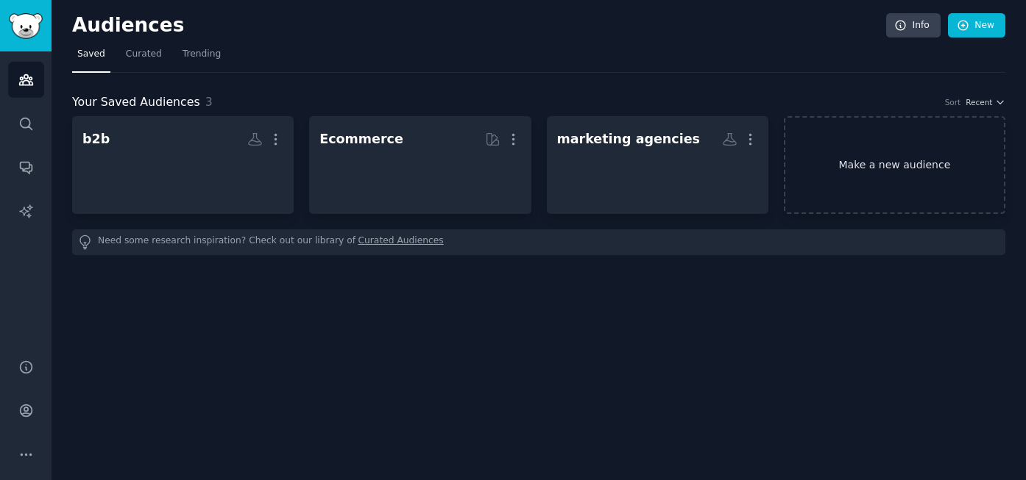
click at [903, 151] on link "Make a new audience" at bounding box center [894, 165] width 221 height 98
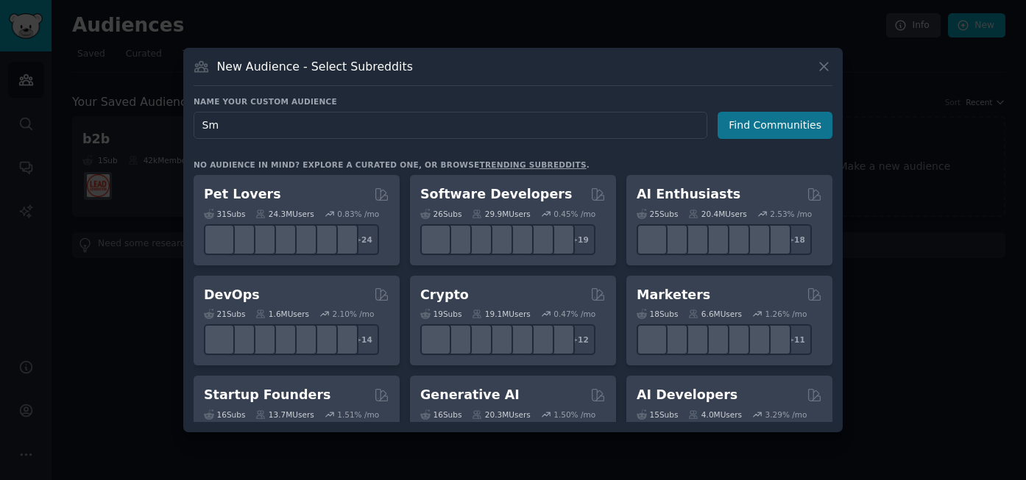
type input "S"
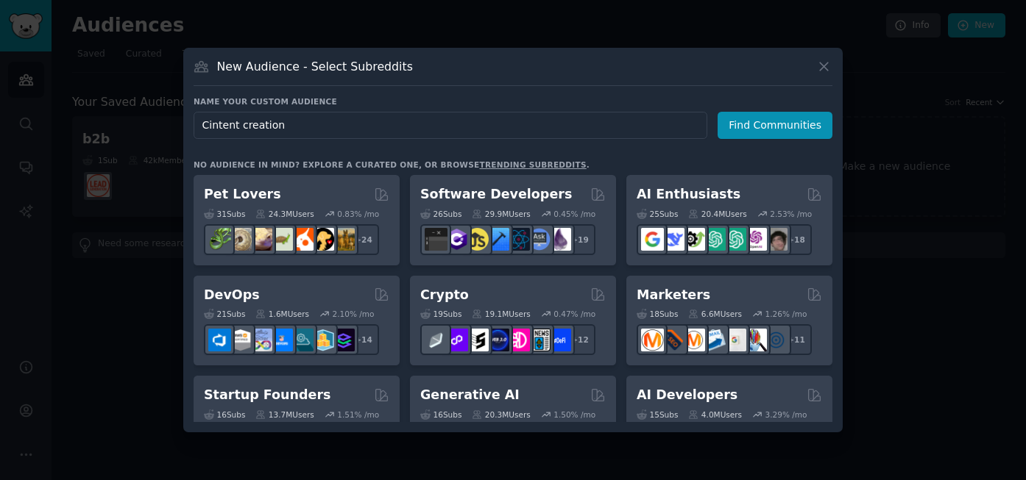
click at [212, 129] on input "Cintent creation" at bounding box center [451, 125] width 514 height 27
drag, startPoint x: 286, startPoint y: 127, endPoint x: 263, endPoint y: 127, distance: 23.6
click at [263, 127] on input "Content creation" at bounding box center [451, 125] width 514 height 27
click at [330, 132] on input "Content creation" at bounding box center [451, 125] width 514 height 27
type input "Content creation"
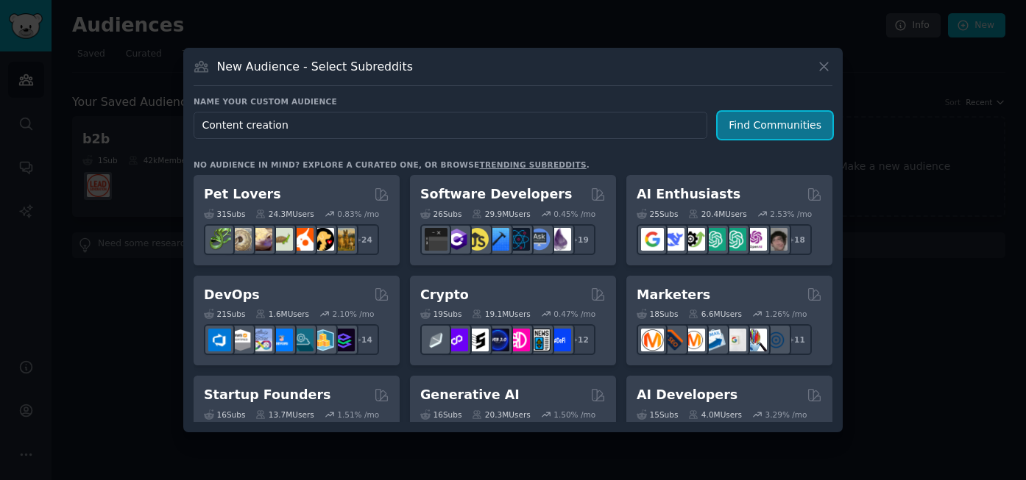
click at [751, 122] on button "Find Communities" at bounding box center [774, 125] width 115 height 27
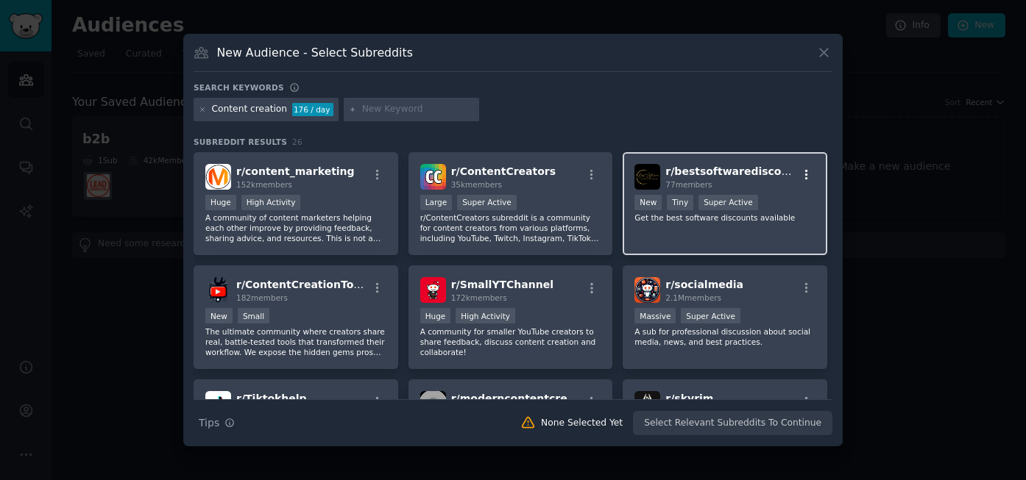
click at [800, 174] on icon "button" at bounding box center [806, 174] width 13 height 13
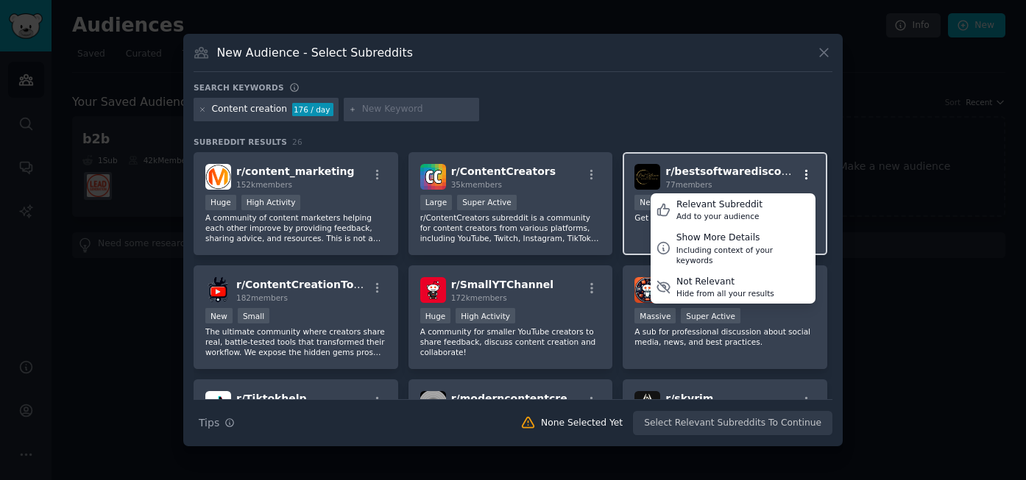
click at [800, 174] on icon "button" at bounding box center [806, 174] width 13 height 13
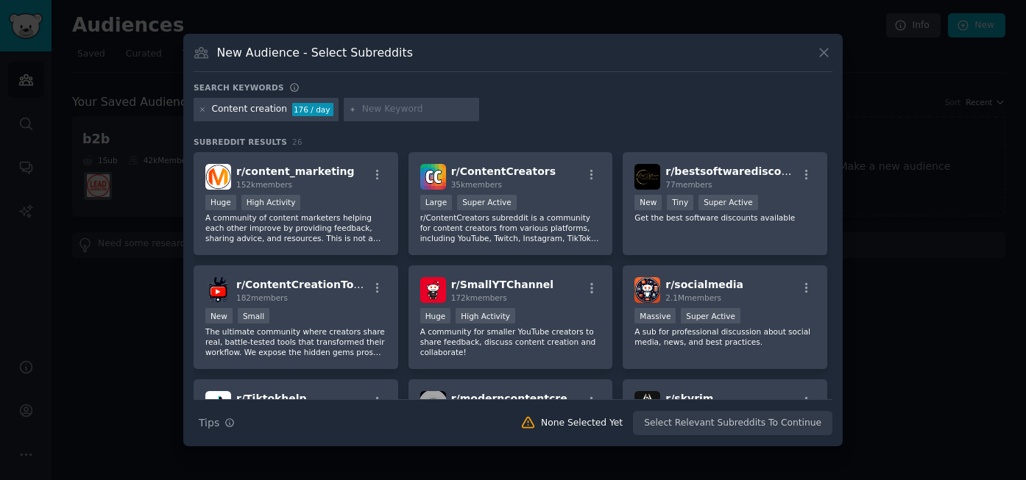
click at [282, 112] on div "Content creation" at bounding box center [250, 109] width 76 height 13
click at [278, 109] on div "Content creation" at bounding box center [250, 109] width 76 height 13
click at [280, 109] on div "Content creation" at bounding box center [250, 109] width 76 height 13
click at [199, 111] on icon at bounding box center [203, 110] width 8 height 8
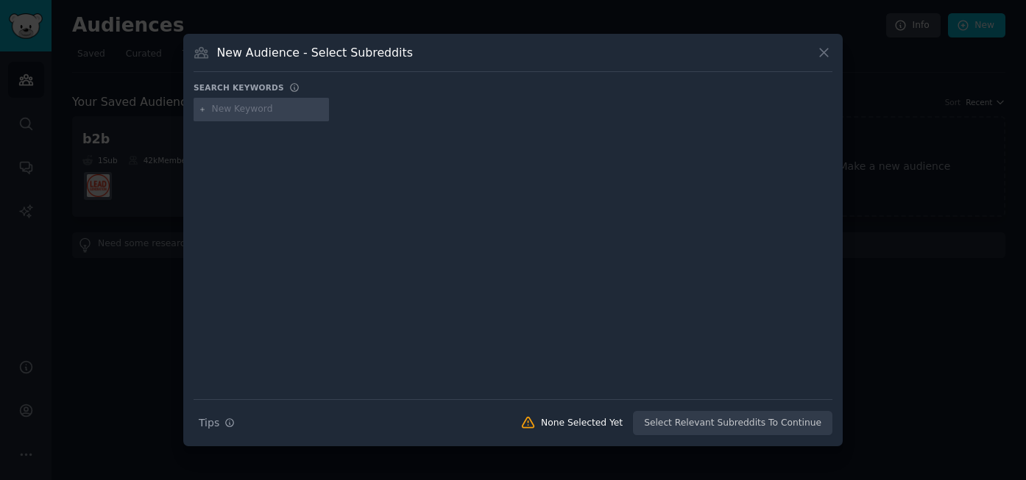
click at [215, 111] on input "text" at bounding box center [268, 109] width 112 height 13
type input "S"
type input "b"
type input "Agencies"
click at [256, 114] on input "Agencies" at bounding box center [268, 109] width 112 height 13
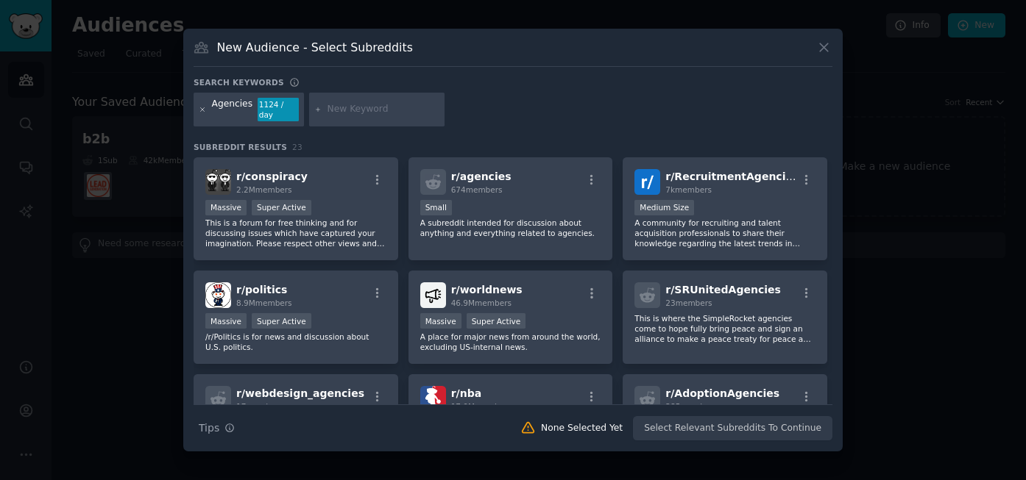
click at [202, 110] on icon at bounding box center [203, 109] width 4 height 4
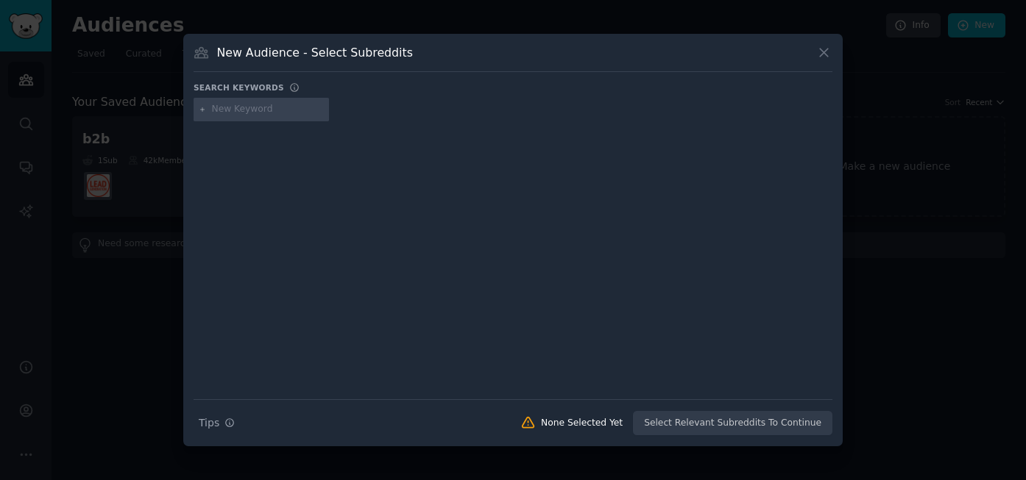
click at [216, 109] on input "text" at bounding box center [268, 109] width 112 height 13
type input "s"
click at [820, 56] on icon at bounding box center [824, 53] width 8 height 8
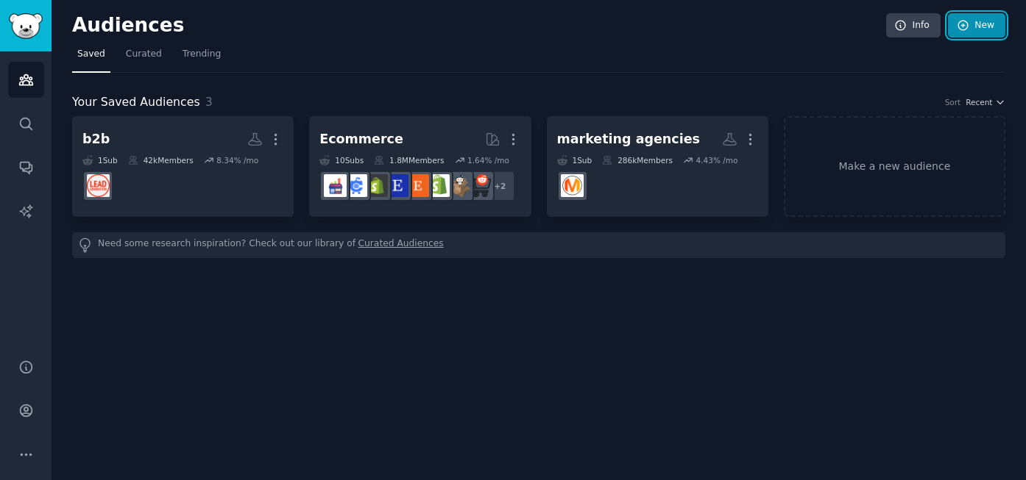
click at [988, 13] on link "New" at bounding box center [976, 25] width 57 height 25
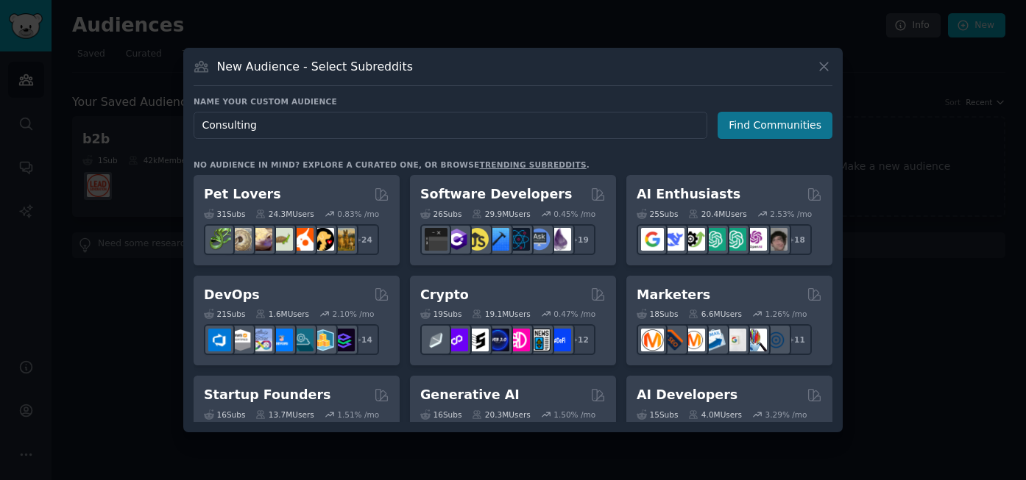
type input "Consulting"
click at [781, 116] on button "Find Communities" at bounding box center [774, 125] width 115 height 27
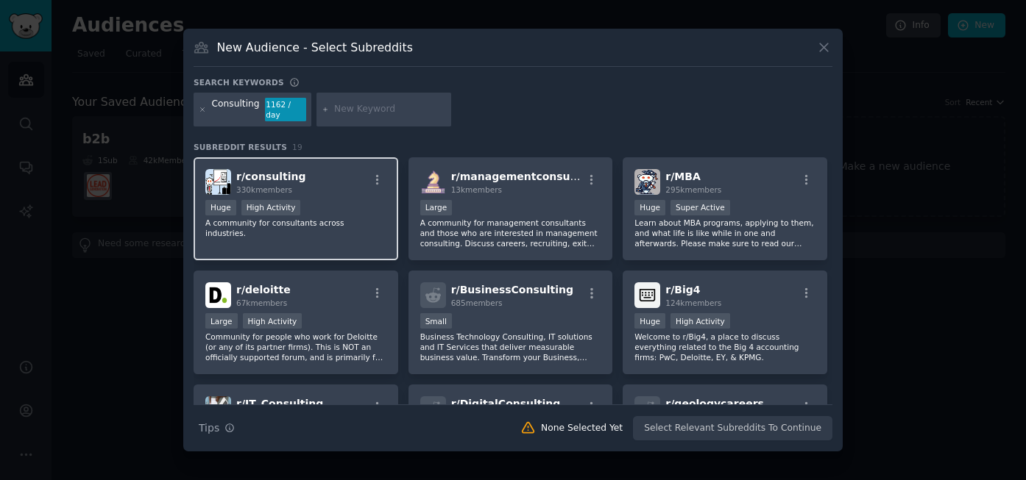
click at [335, 185] on div "r/ consulting 330k members" at bounding box center [295, 182] width 181 height 26
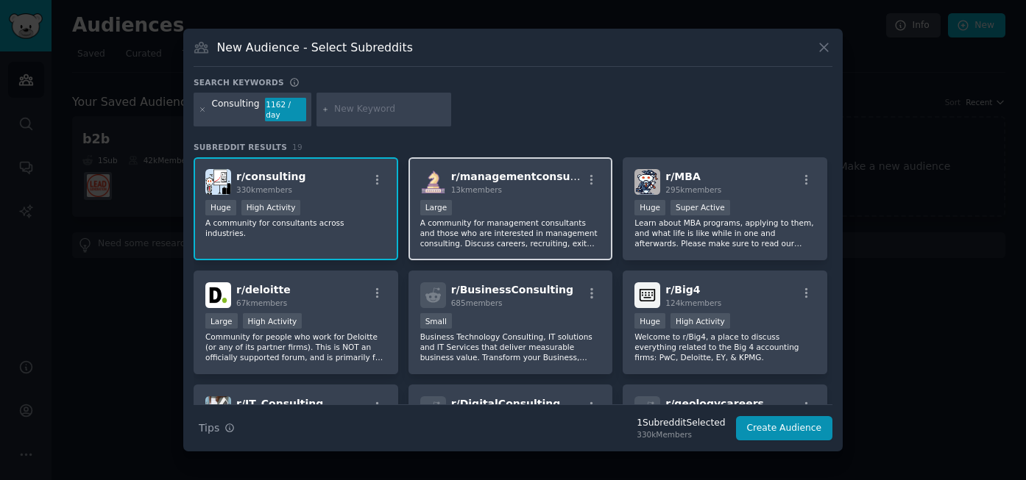
click at [514, 202] on div "Large" at bounding box center [510, 209] width 181 height 18
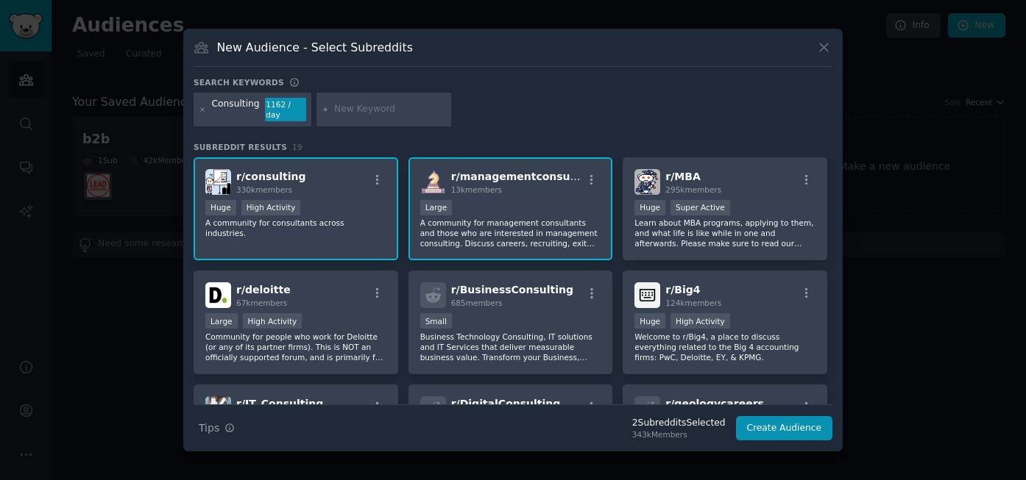
click at [564, 185] on div "13k members" at bounding box center [517, 190] width 132 height 10
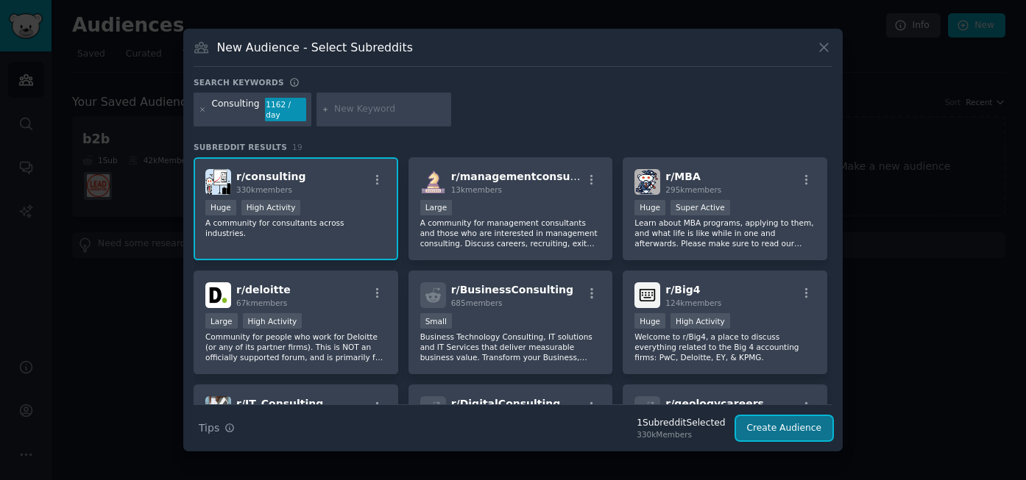
click at [764, 430] on button "Create Audience" at bounding box center [784, 428] width 97 height 25
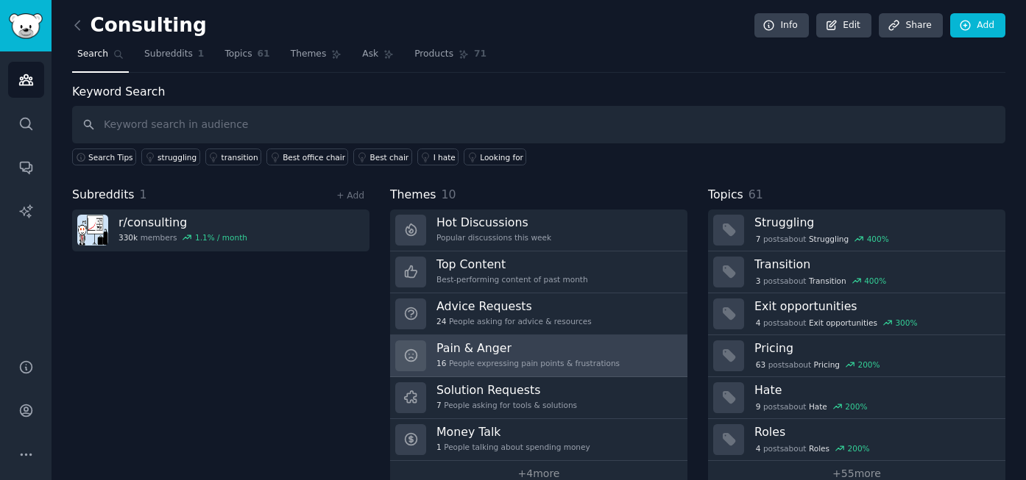
click at [544, 345] on h3 "Pain & Anger" at bounding box center [527, 348] width 183 height 15
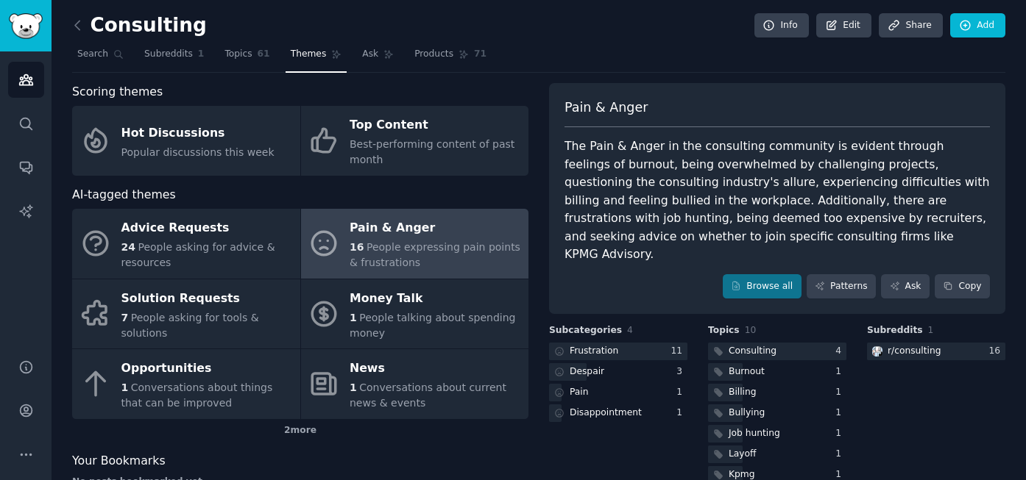
click at [494, 28] on div "Consulting Info Edit Share Add" at bounding box center [538, 28] width 933 height 30
